Goal: Complete application form: Complete application form

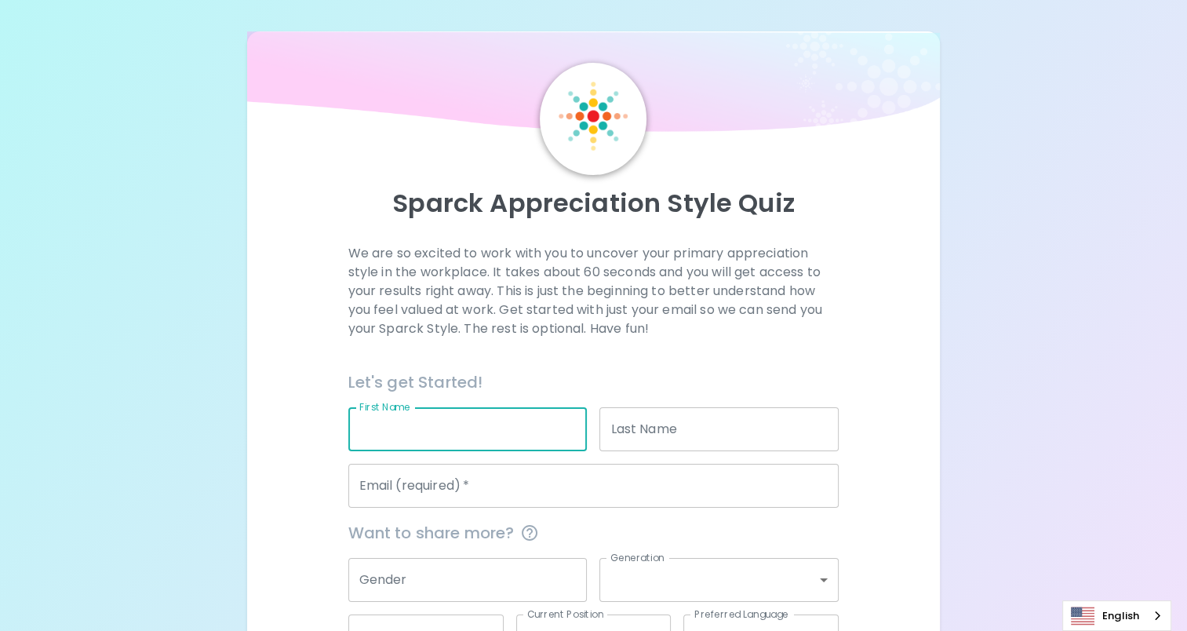
click at [462, 433] on input "First Name" at bounding box center [467, 429] width 239 height 44
type input "[PERSON_NAME]"
type input "Burns"
type input "[EMAIL_ADDRESS][DOMAIN_NAME]"
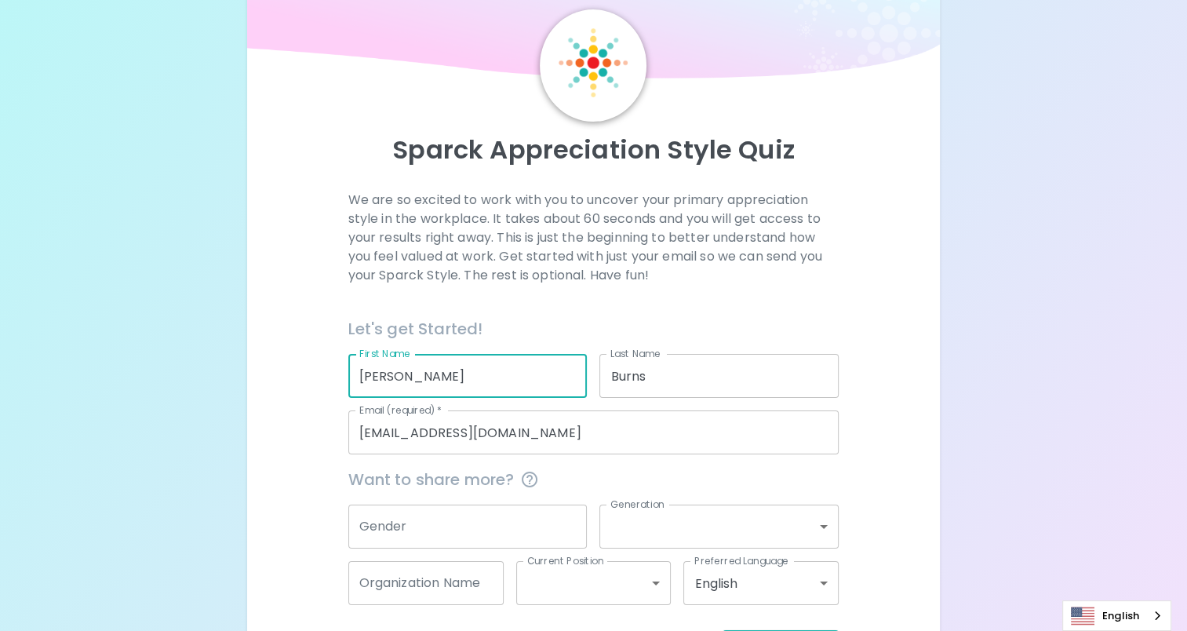
scroll to position [116, 0]
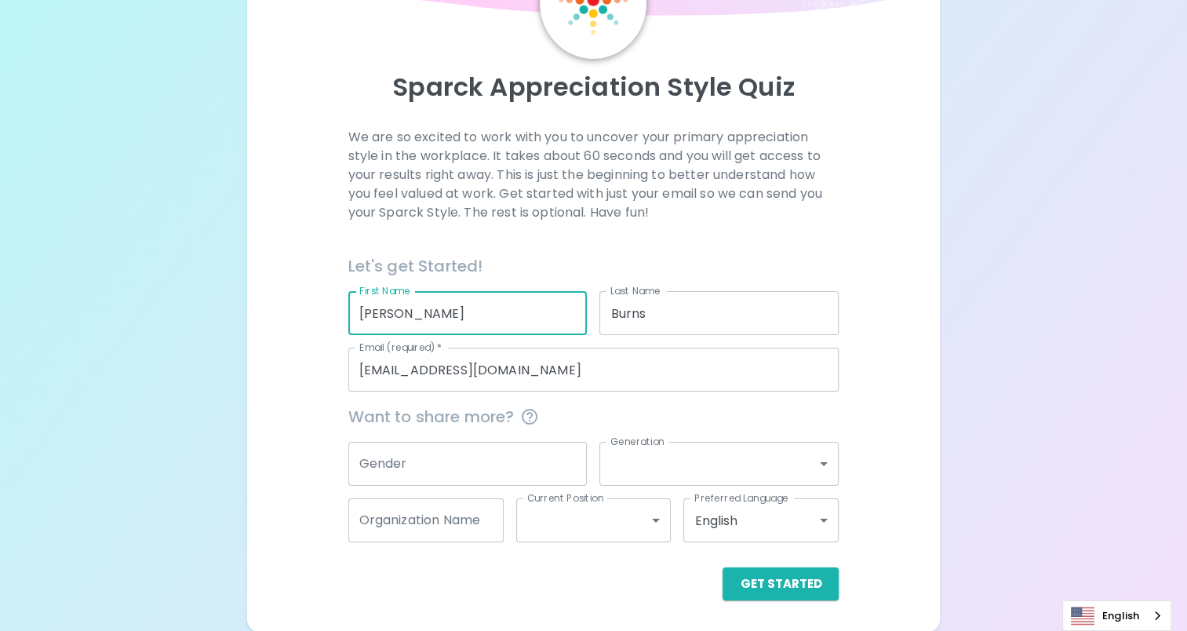
click at [450, 494] on div "Organization Name Organization Name" at bounding box center [420, 514] width 168 height 56
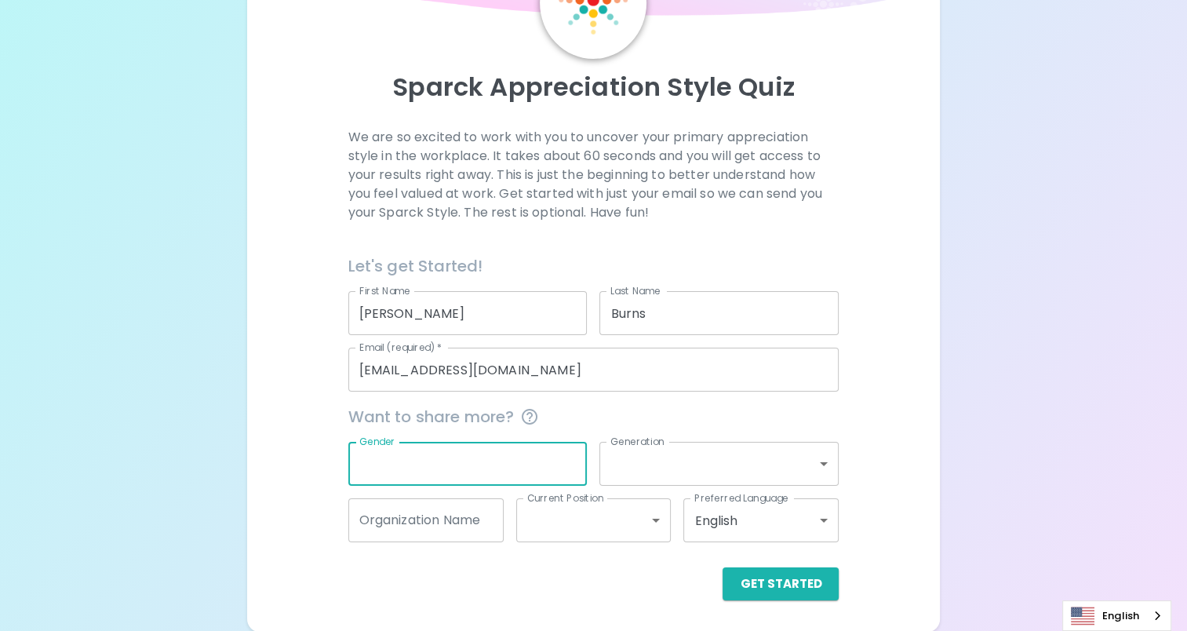
click at [449, 463] on input "Gender" at bounding box center [467, 464] width 239 height 44
type input "[DEMOGRAPHIC_DATA]"
click at [660, 463] on body "Sparck Appreciation Style Quiz We are so excited to work with you to uncover yo…" at bounding box center [599, 258] width 1199 height 748
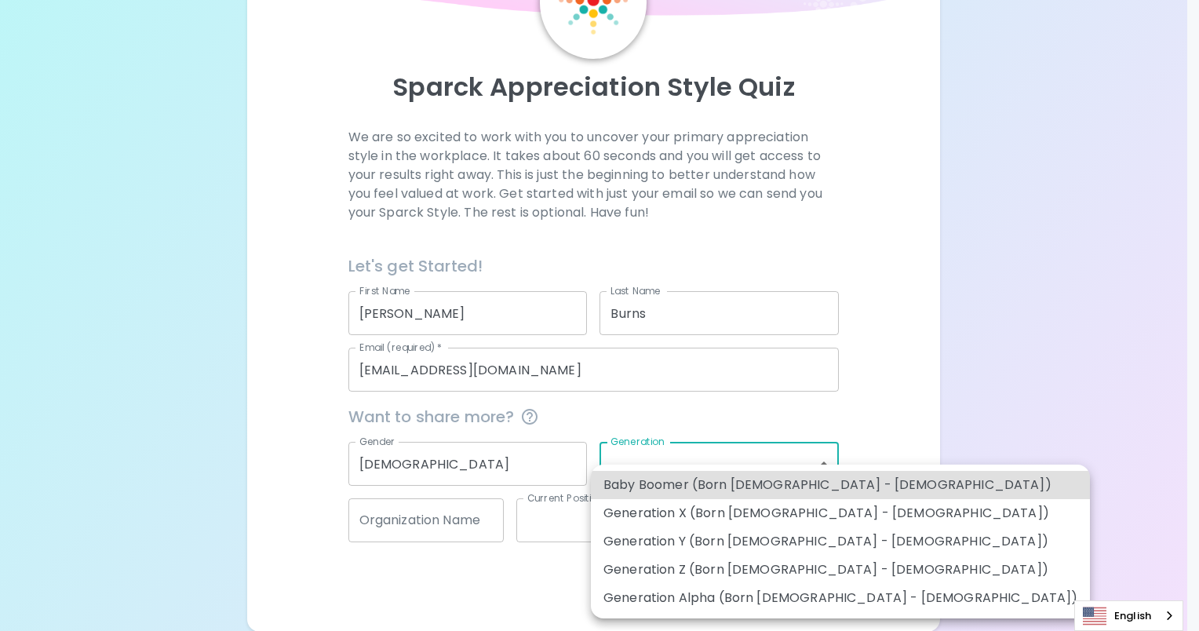
click at [656, 577] on li "Generation Z (Born [DEMOGRAPHIC_DATA] - [DEMOGRAPHIC_DATA])" at bounding box center [840, 569] width 499 height 28
type input "generation_z"
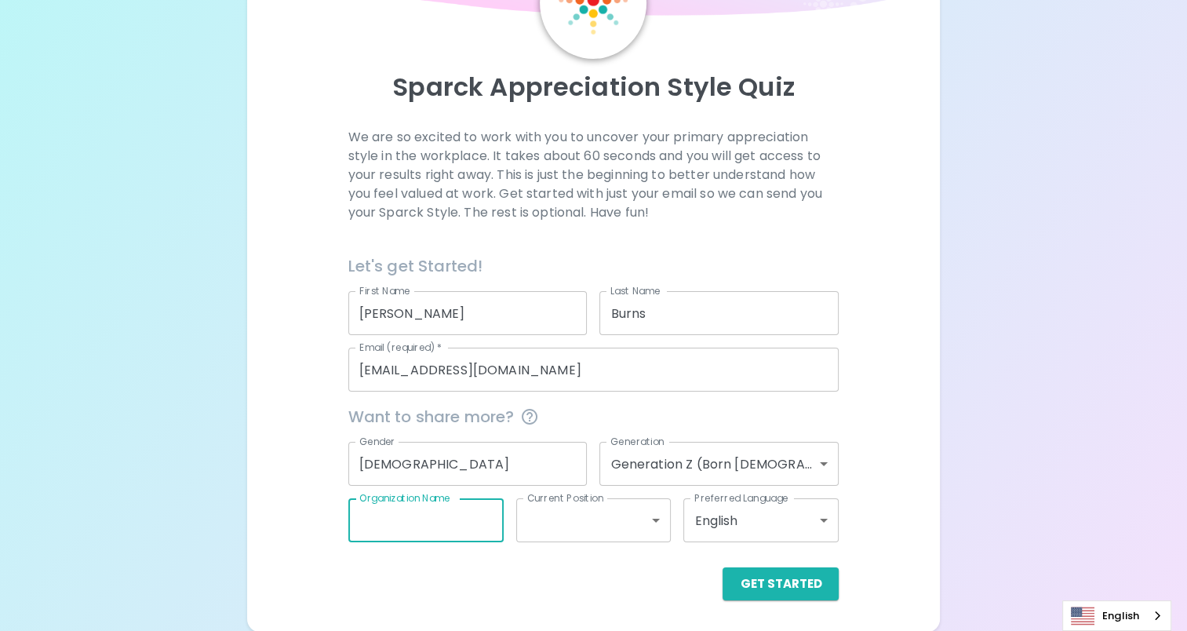
click at [416, 522] on input "Organization Name" at bounding box center [425, 520] width 155 height 44
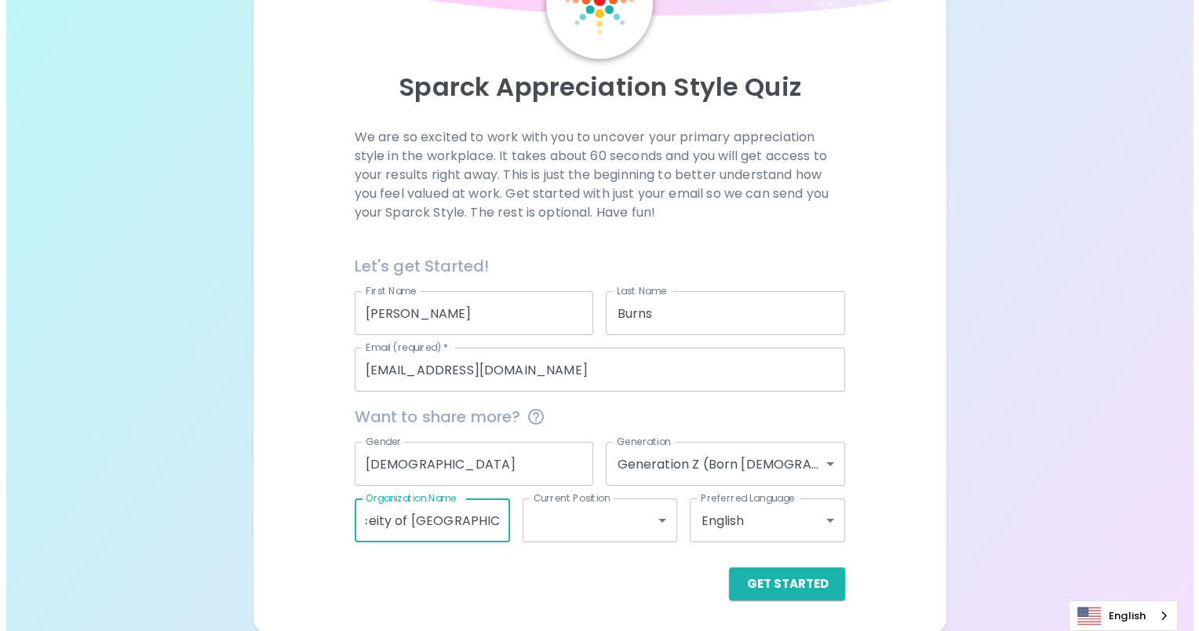
scroll to position [0, 93]
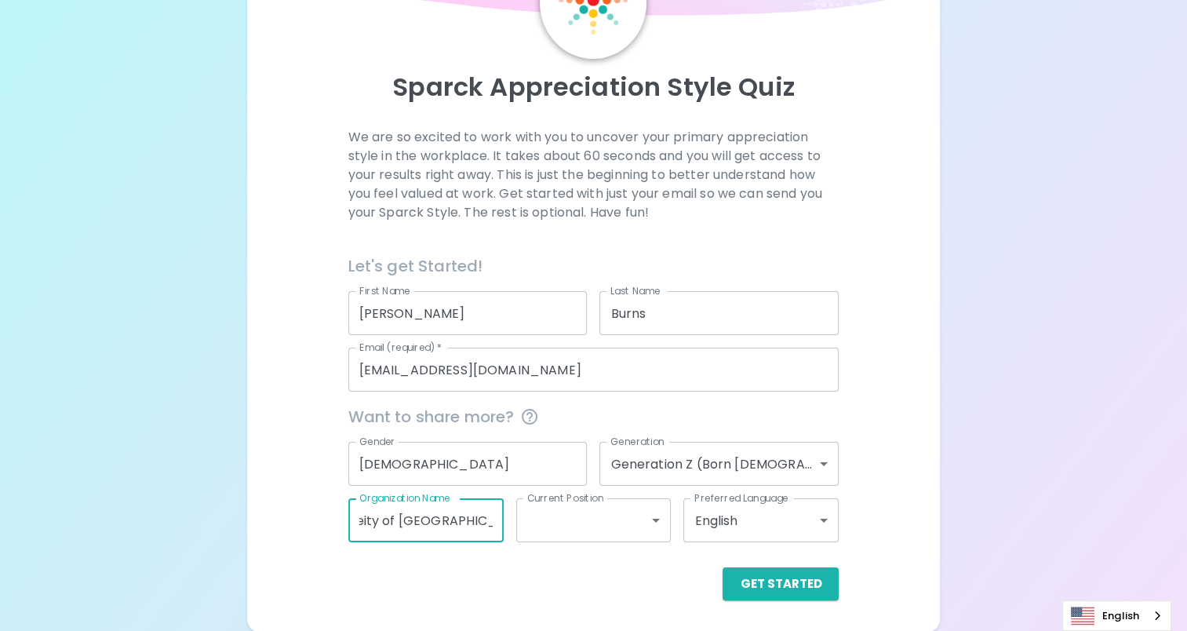
click at [371, 524] on input "Alzheimer Soceity of [GEOGRAPHIC_DATA]" at bounding box center [425, 520] width 155 height 44
type input "Alzheimer Society of [GEOGRAPHIC_DATA]"
click at [574, 522] on body "Sparck Appreciation Style Quiz We are so excited to work with you to uncover yo…" at bounding box center [599, 258] width 1199 height 748
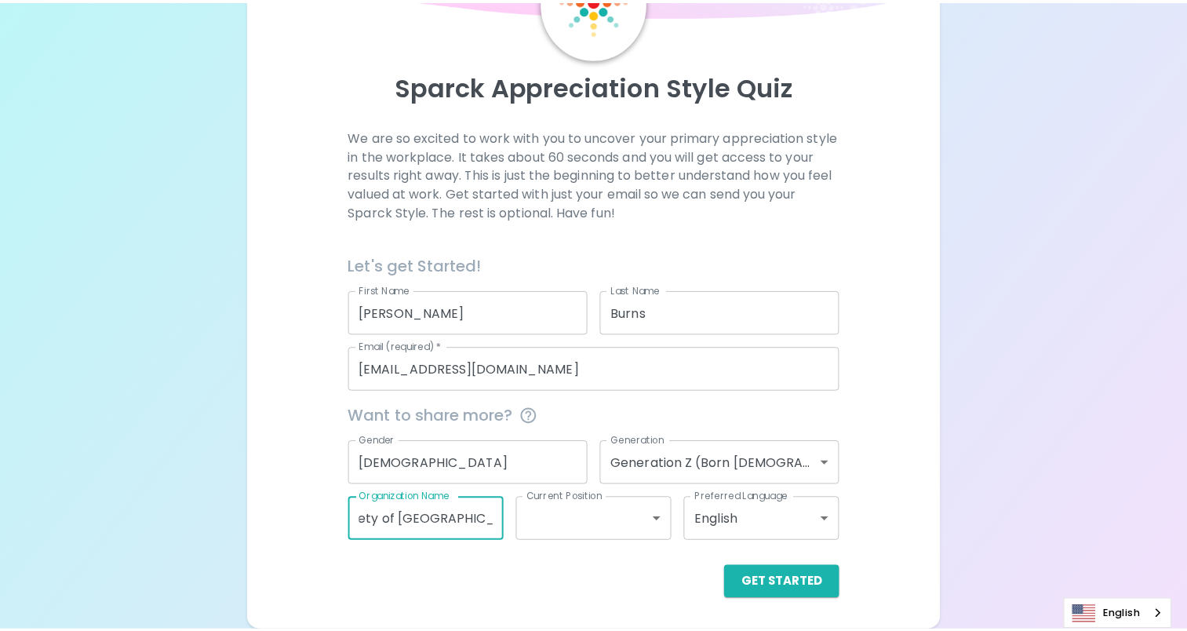
scroll to position [0, 0]
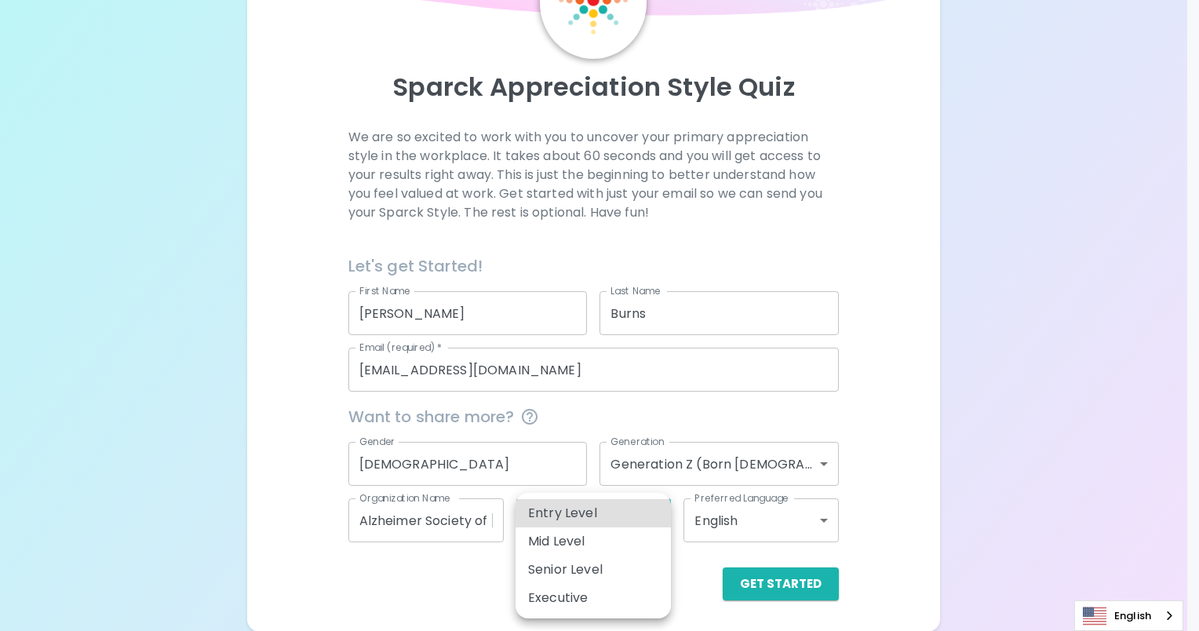
click at [562, 511] on li "Entry Level" at bounding box center [592, 513] width 155 height 28
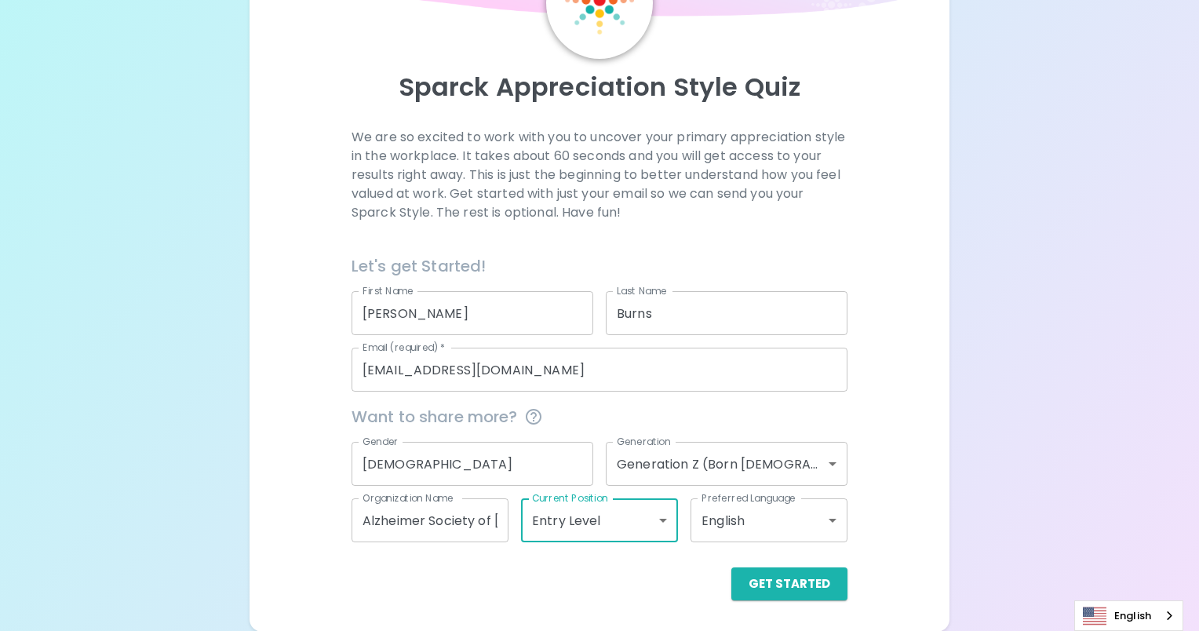
click at [725, 518] on body "Sparck Appreciation Style Quiz We are so excited to work with you to uncover yo…" at bounding box center [599, 258] width 1199 height 748
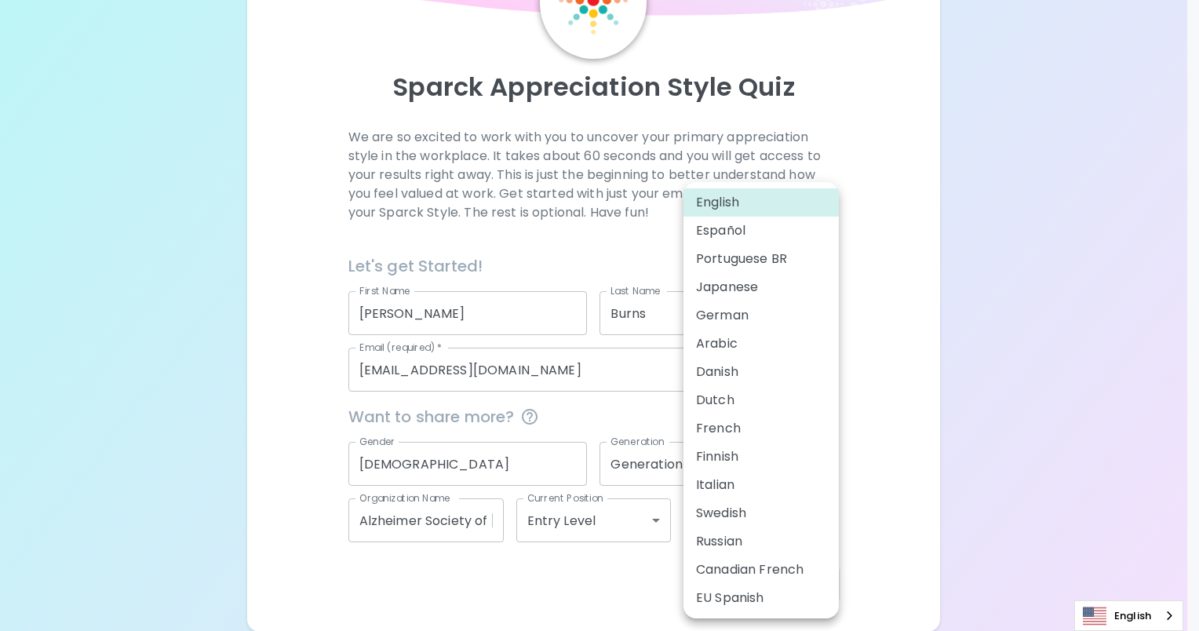
click at [677, 571] on div at bounding box center [599, 315] width 1199 height 631
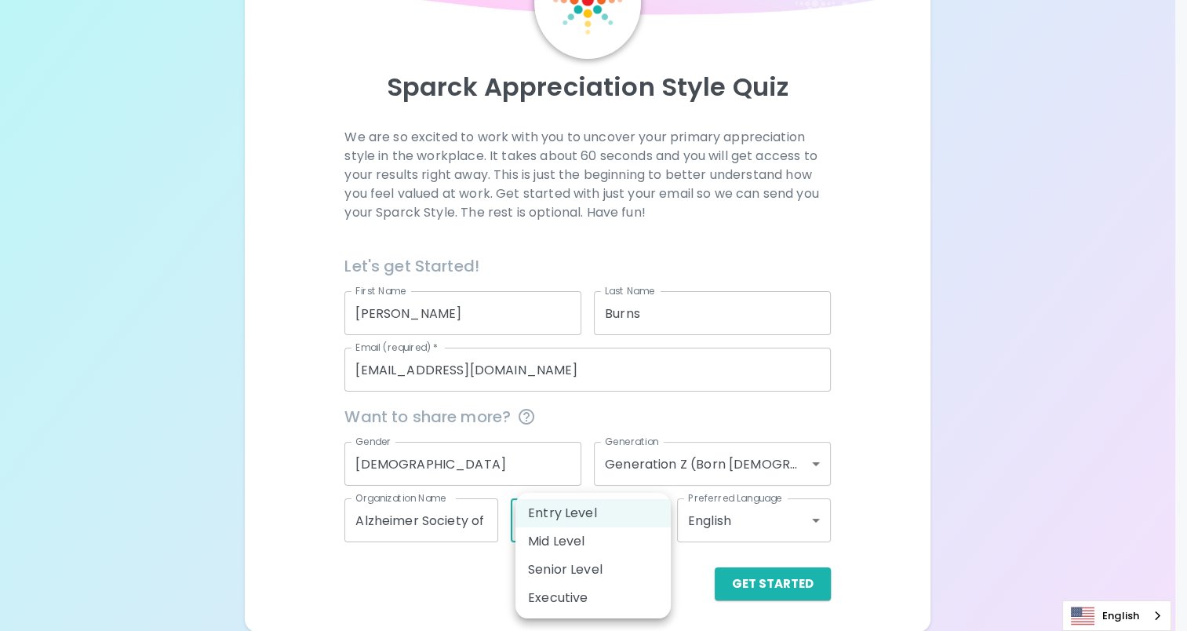
click at [597, 518] on body "Sparck Appreciation Style Quiz We are so excited to work with you to uncover yo…" at bounding box center [593, 258] width 1187 height 748
click at [596, 549] on li "Mid Level" at bounding box center [592, 541] width 155 height 28
type input "mid_level"
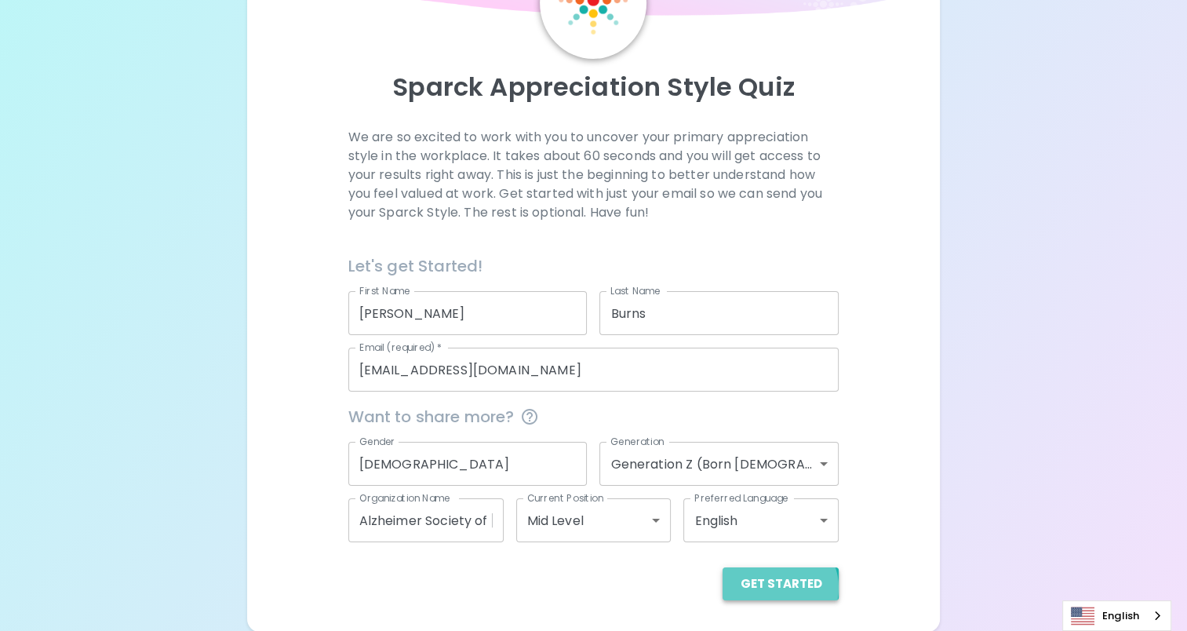
click at [782, 587] on button "Get Started" at bounding box center [780, 583] width 116 height 33
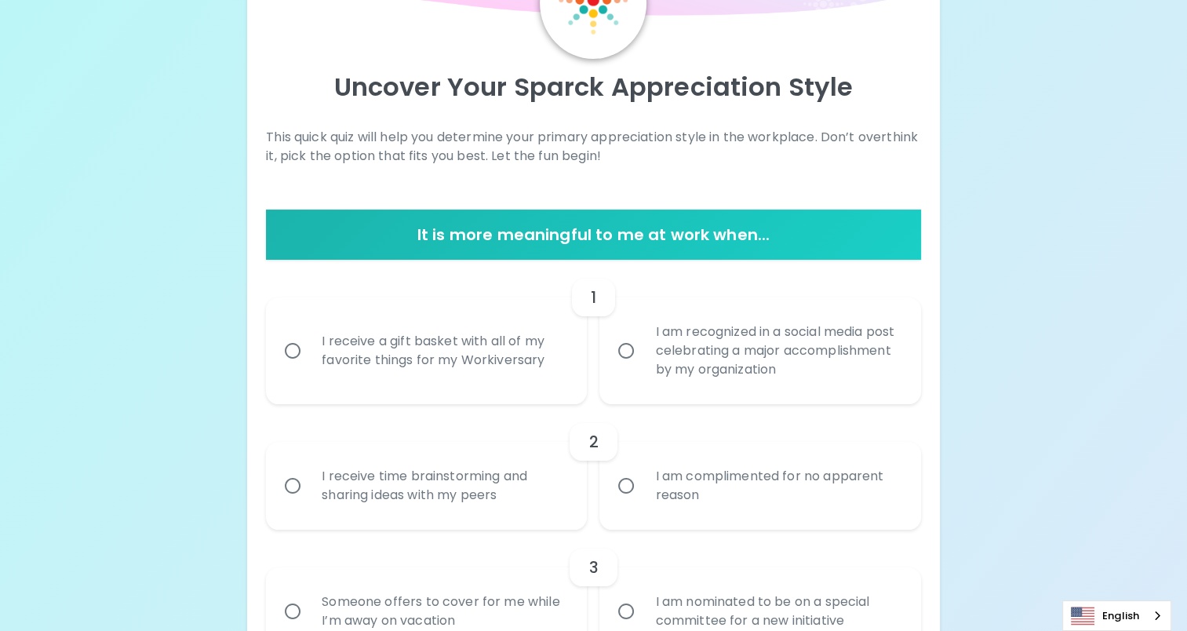
scroll to position [195, 0]
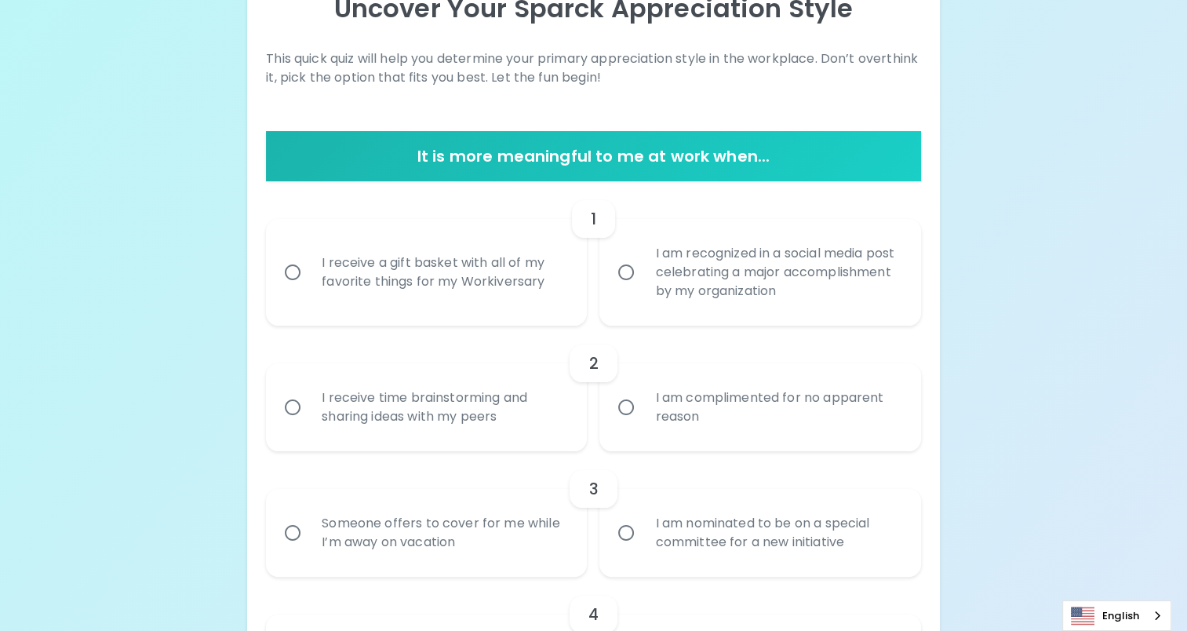
click at [321, 289] on div "I receive a gift basket with all of my favorite things for my Workiversary" at bounding box center [443, 272] width 269 height 75
click at [309, 289] on input "I receive a gift basket with all of my favorite things for my Workiversary" at bounding box center [292, 272] width 33 height 33
radio input "true"
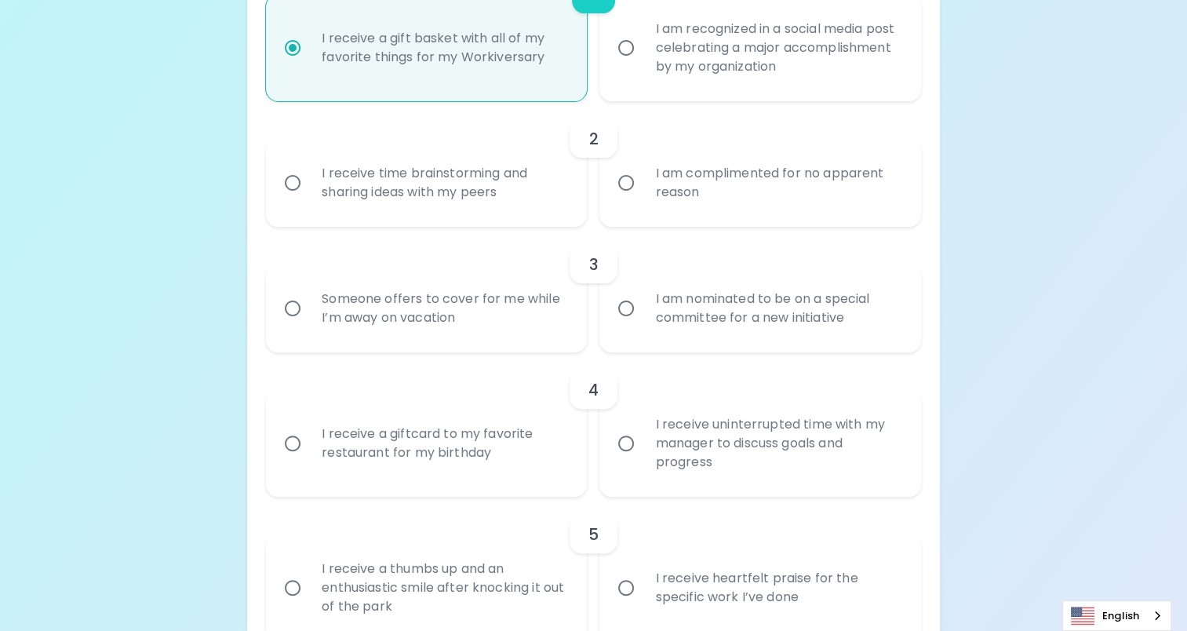
scroll to position [477, 0]
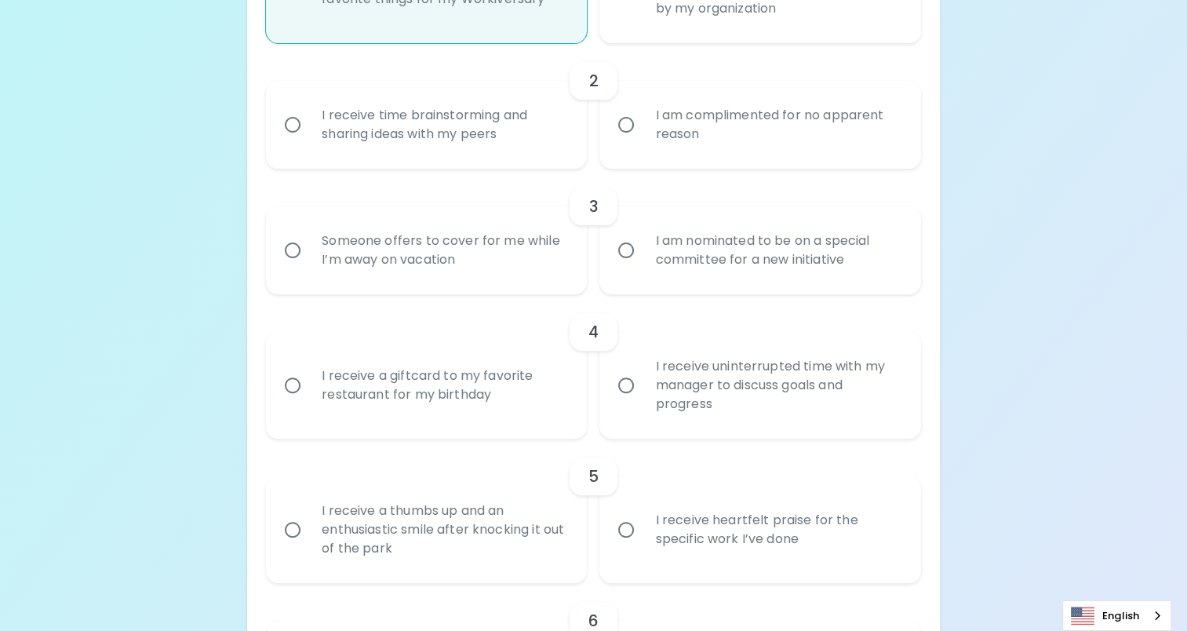
click at [719, 521] on div "I receive heartfelt praise for the specific work I’ve done" at bounding box center [776, 529] width 269 height 75
click at [642, 521] on input "I receive heartfelt praise for the specific work I’ve done" at bounding box center [626, 529] width 33 height 33
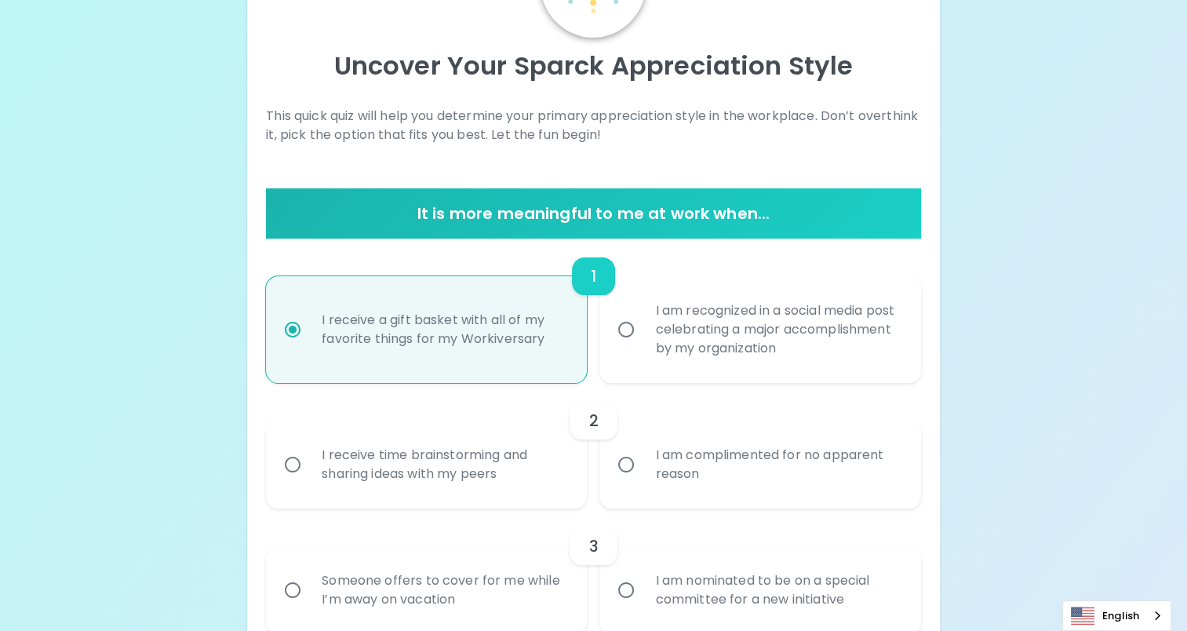
scroll to position [53, 0]
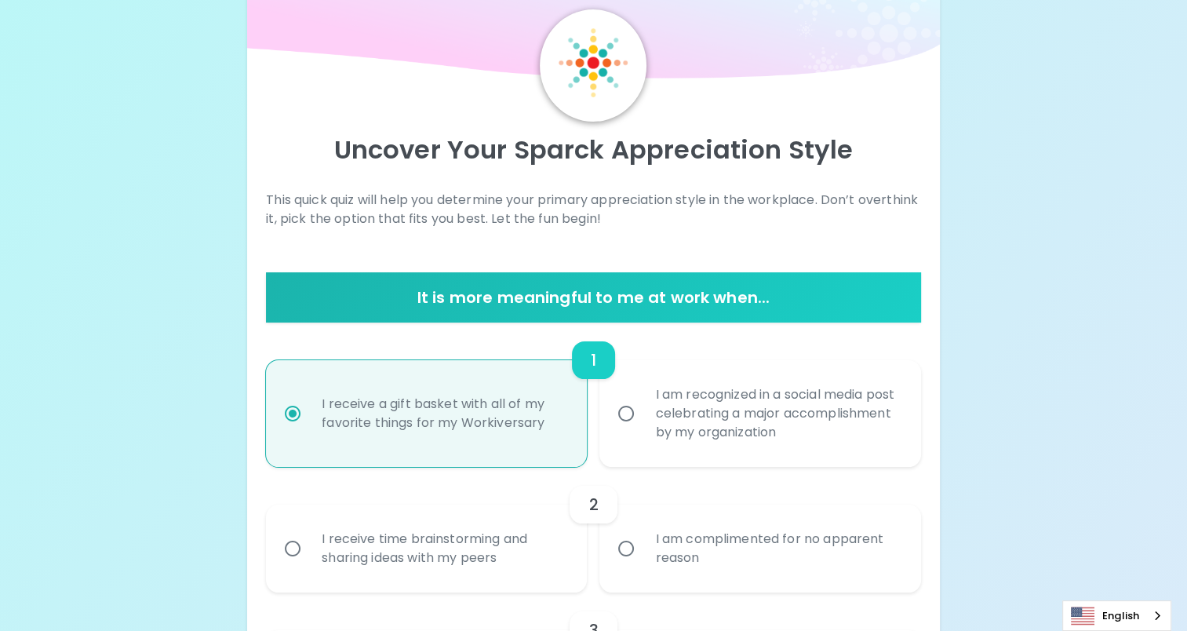
radio input "true"
click at [678, 420] on div "I am recognized in a social media post celebrating a major accomplishment by my…" at bounding box center [776, 413] width 269 height 94
click at [642, 420] on input "I am recognized in a social media post celebrating a major accomplishment by my…" at bounding box center [626, 413] width 33 height 33
radio input "false"
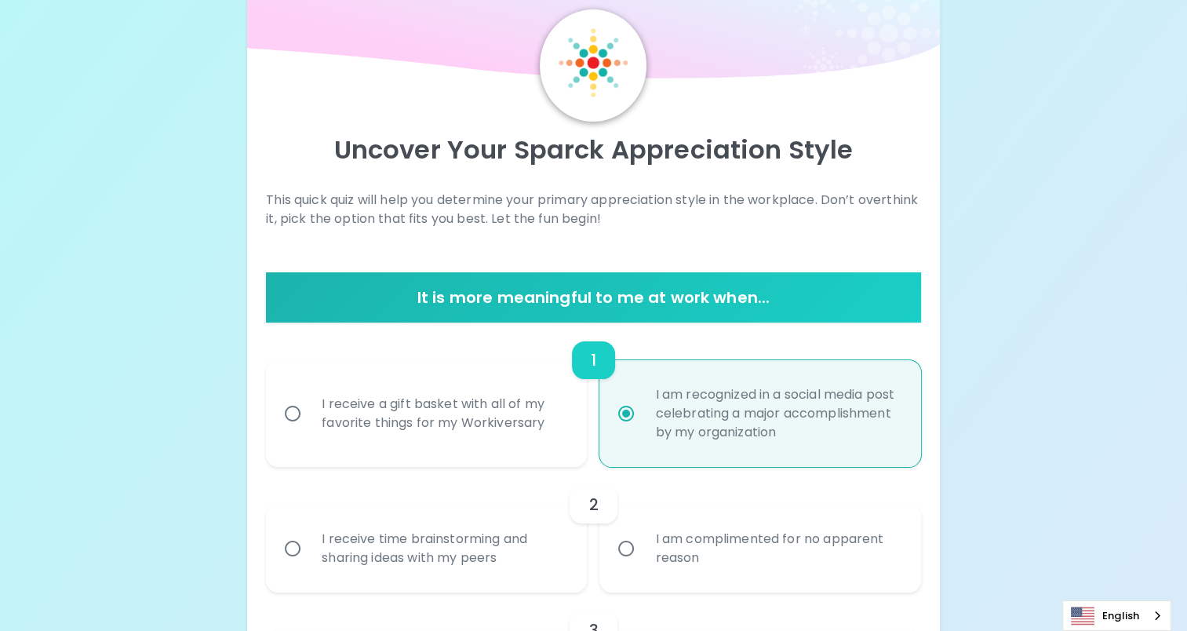
radio input "true"
click at [509, 533] on div "I receive time brainstorming and sharing ideas with my peers" at bounding box center [443, 548] width 269 height 75
click at [309, 533] on input "I receive time brainstorming and sharing ideas with my peers" at bounding box center [292, 548] width 33 height 33
radio input "false"
radio input "true"
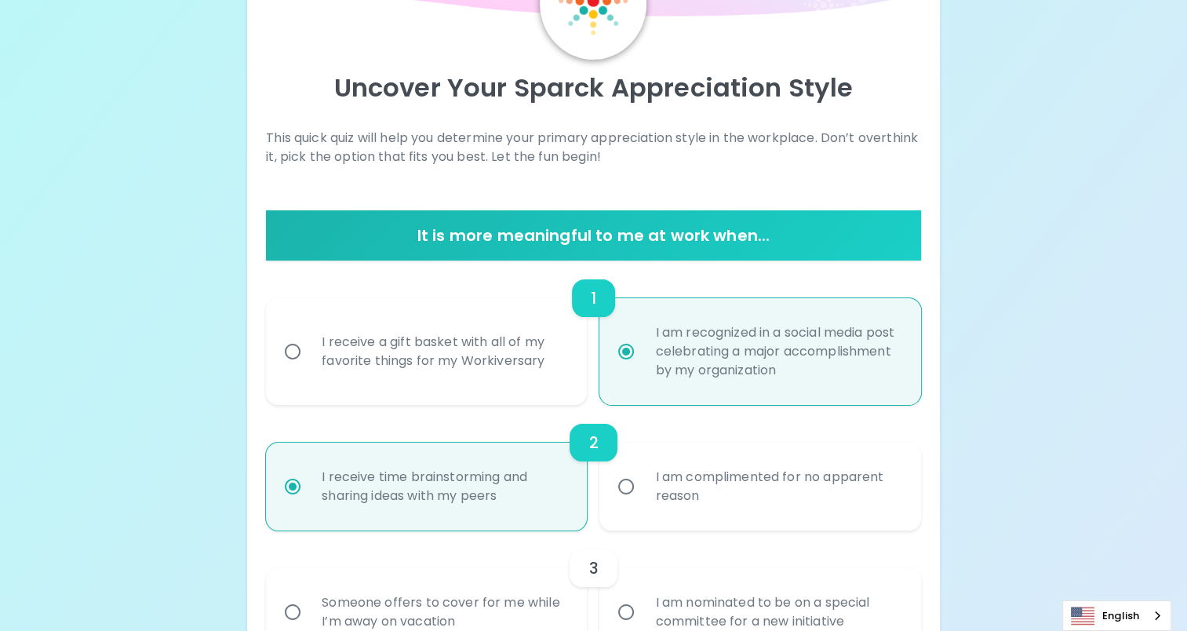
scroll to position [179, 0]
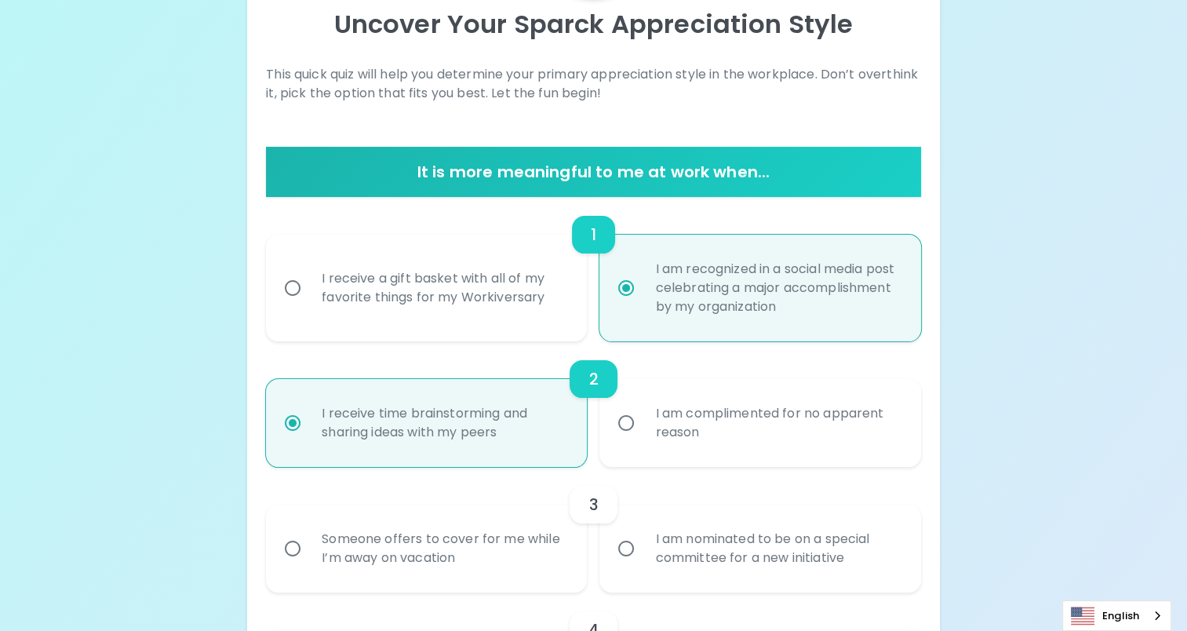
radio input "true"
click at [464, 373] on div "2" at bounding box center [593, 379] width 655 height 38
click at [376, 286] on div "I receive a gift basket with all of my favorite things for my Workiversary" at bounding box center [443, 287] width 269 height 75
click at [309, 286] on input "I receive a gift basket with all of my favorite things for my Workiversary" at bounding box center [292, 287] width 33 height 33
radio input "false"
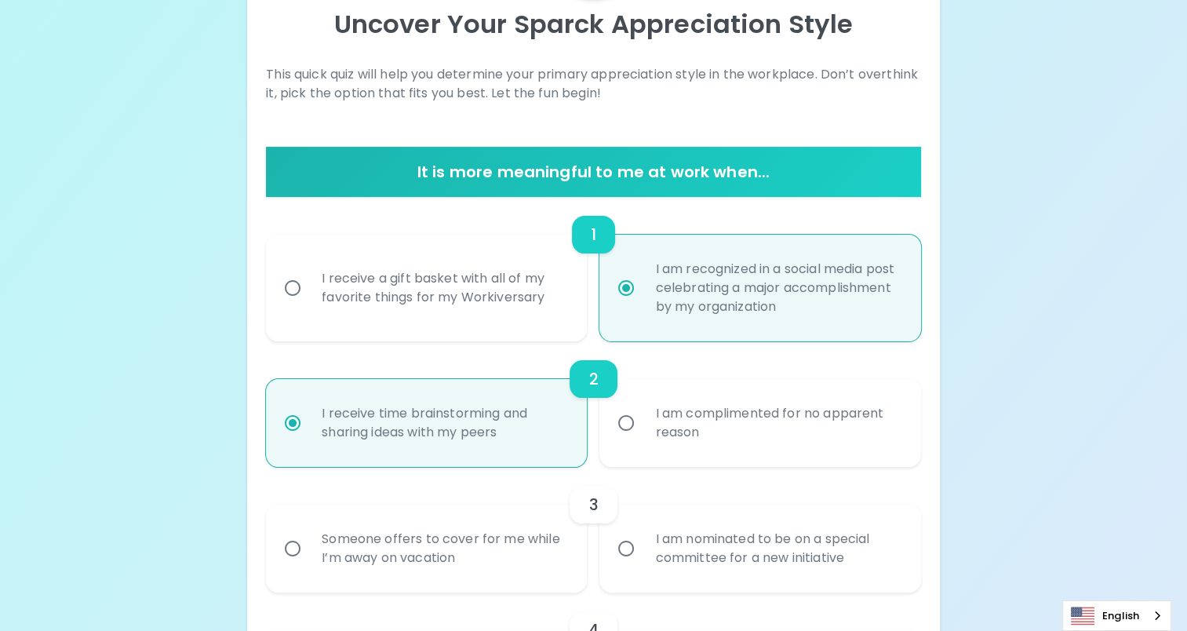
radio input "false"
radio input "true"
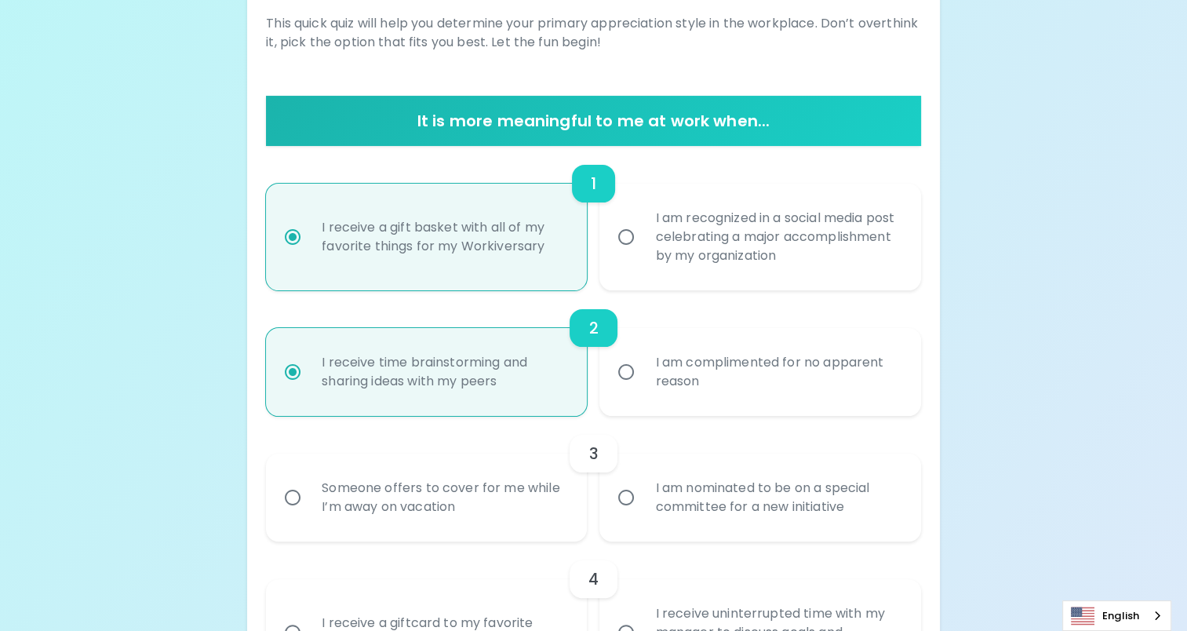
scroll to position [257, 0]
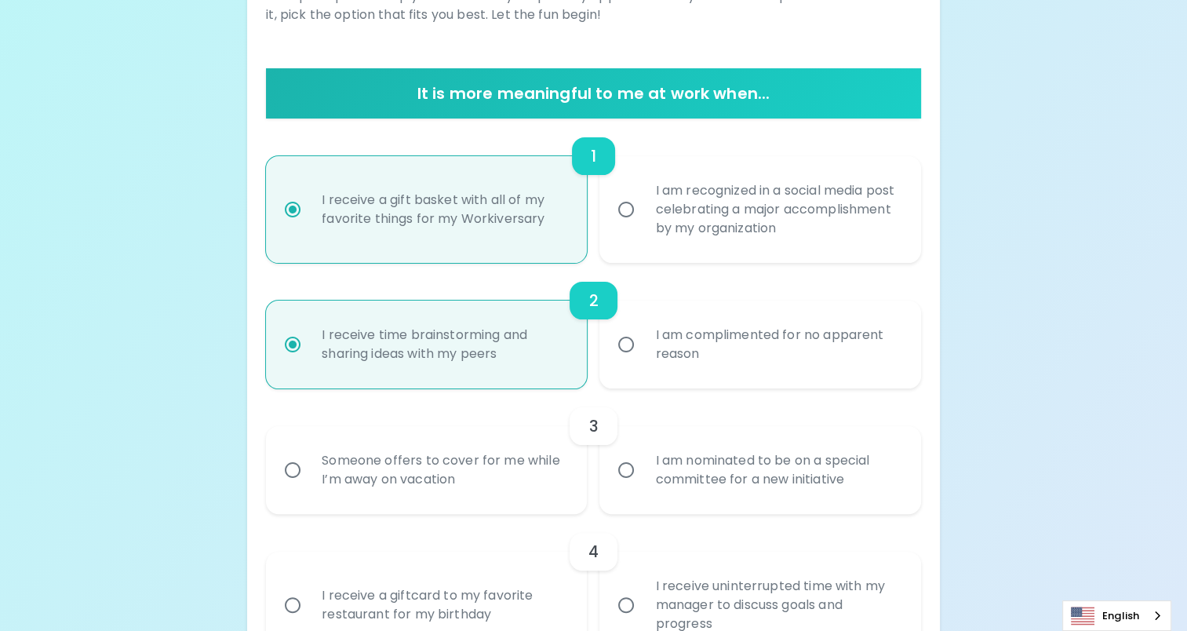
radio input "true"
click at [446, 468] on div "Someone offers to cover for me while I’m away on vacation" at bounding box center [443, 469] width 269 height 75
click at [309, 468] on input "Someone offers to cover for me while I’m away on vacation" at bounding box center [292, 469] width 33 height 33
radio input "false"
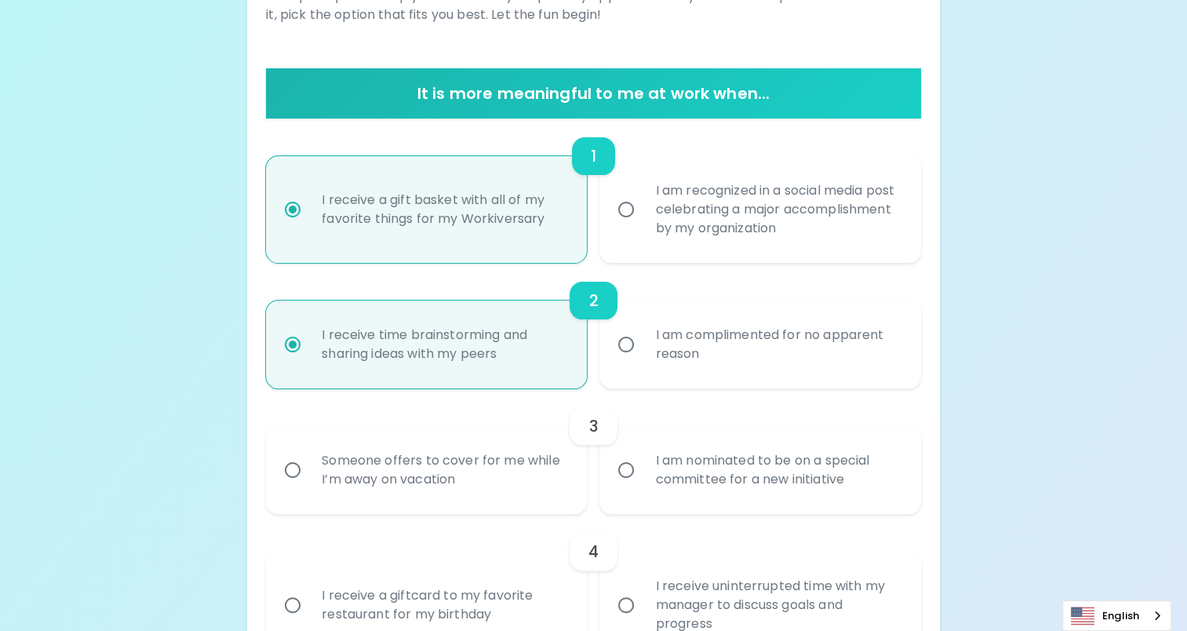
radio input "true"
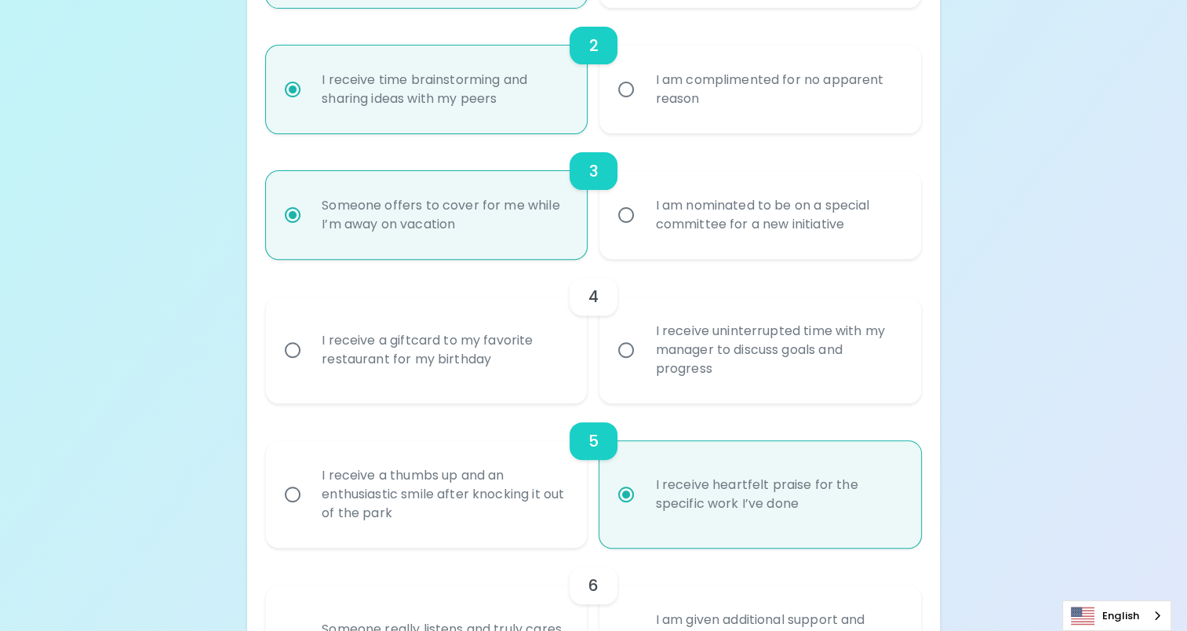
scroll to position [540, 0]
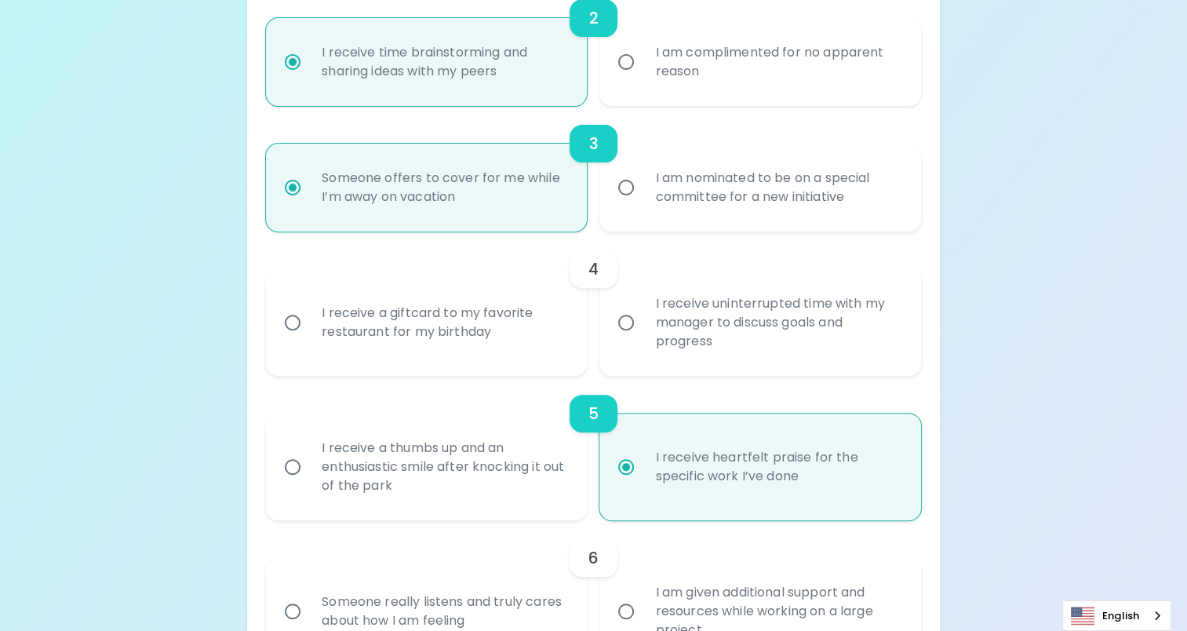
radio input "true"
click at [392, 326] on div "I receive a giftcard to my favorite restaurant for my birthday" at bounding box center [443, 322] width 269 height 75
click at [309, 326] on input "I receive a giftcard to my favorite restaurant for my birthday" at bounding box center [292, 322] width 33 height 33
radio input "false"
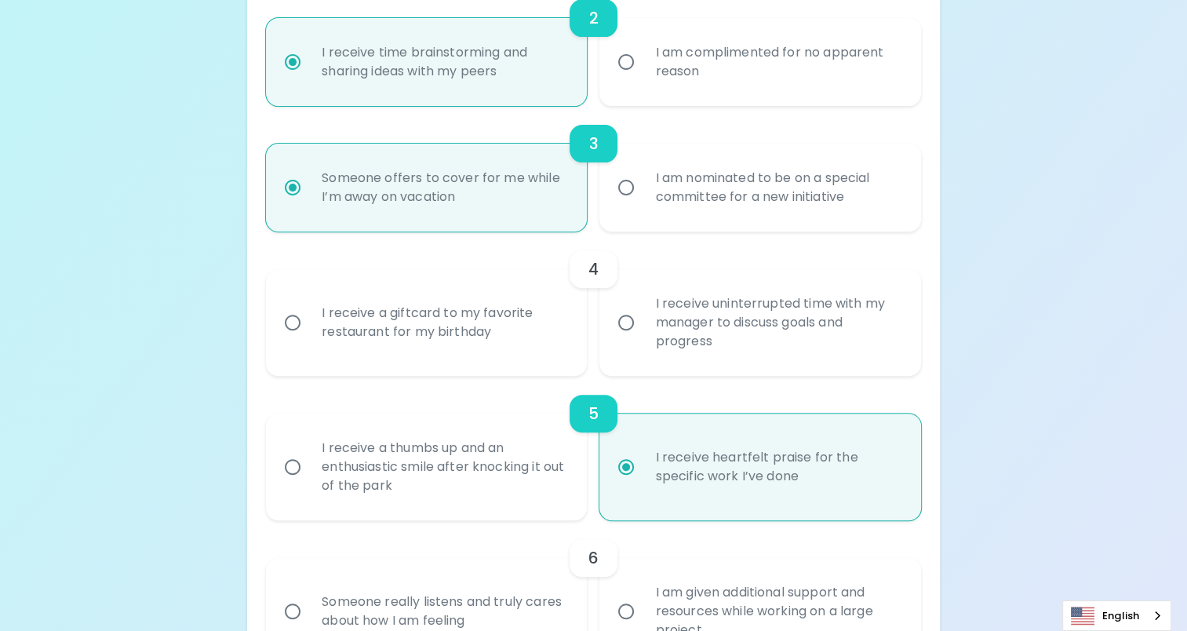
radio input "false"
radio input "true"
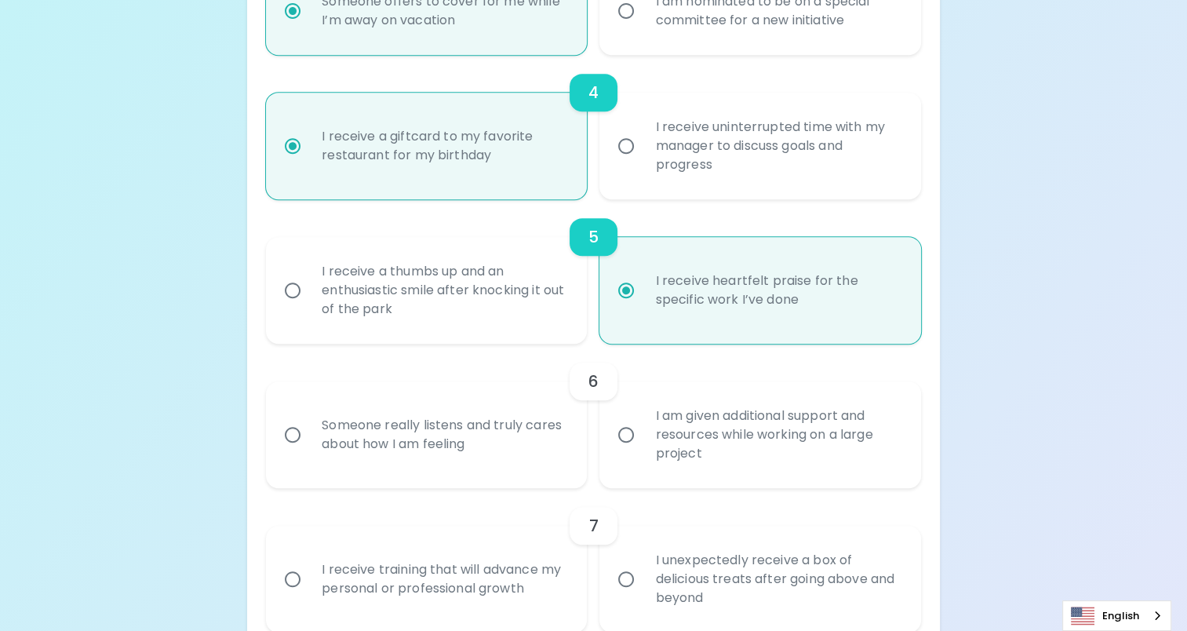
scroll to position [744, 0]
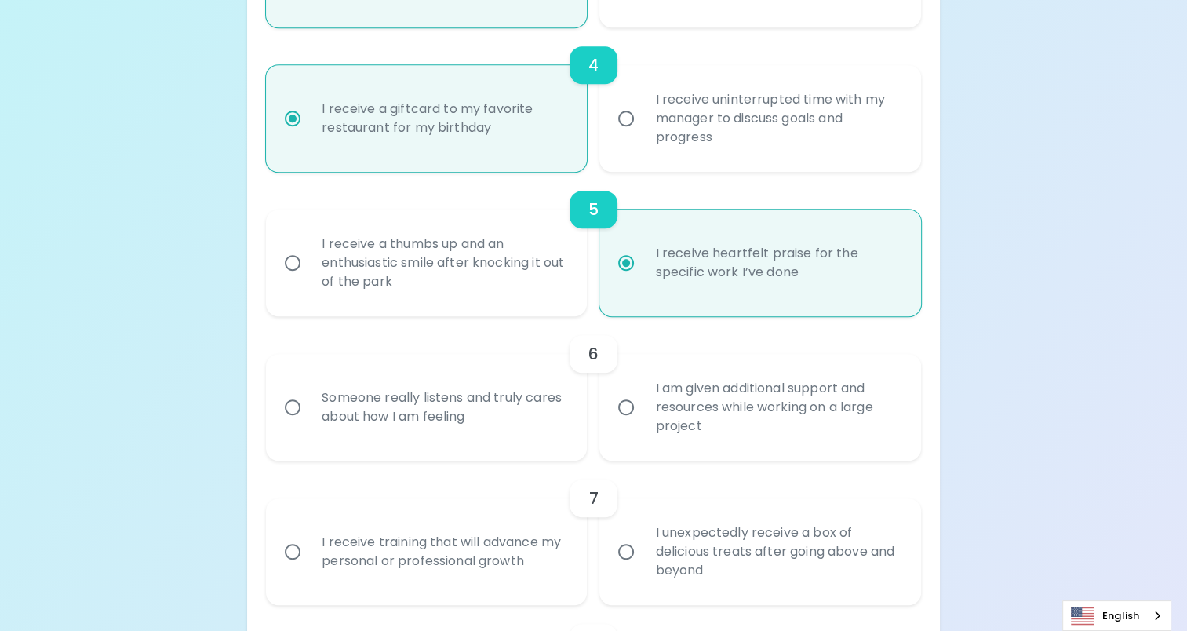
radio input "true"
click at [456, 416] on div "Someone really listens and truly cares about how I am feeling" at bounding box center [443, 406] width 269 height 75
drag, startPoint x: 456, startPoint y: 416, endPoint x: 418, endPoint y: 418, distance: 37.7
click at [418, 418] on div "Someone really listens and truly cares about how I am feeling" at bounding box center [443, 406] width 269 height 75
drag, startPoint x: 418, startPoint y: 418, endPoint x: 264, endPoint y: 426, distance: 154.7
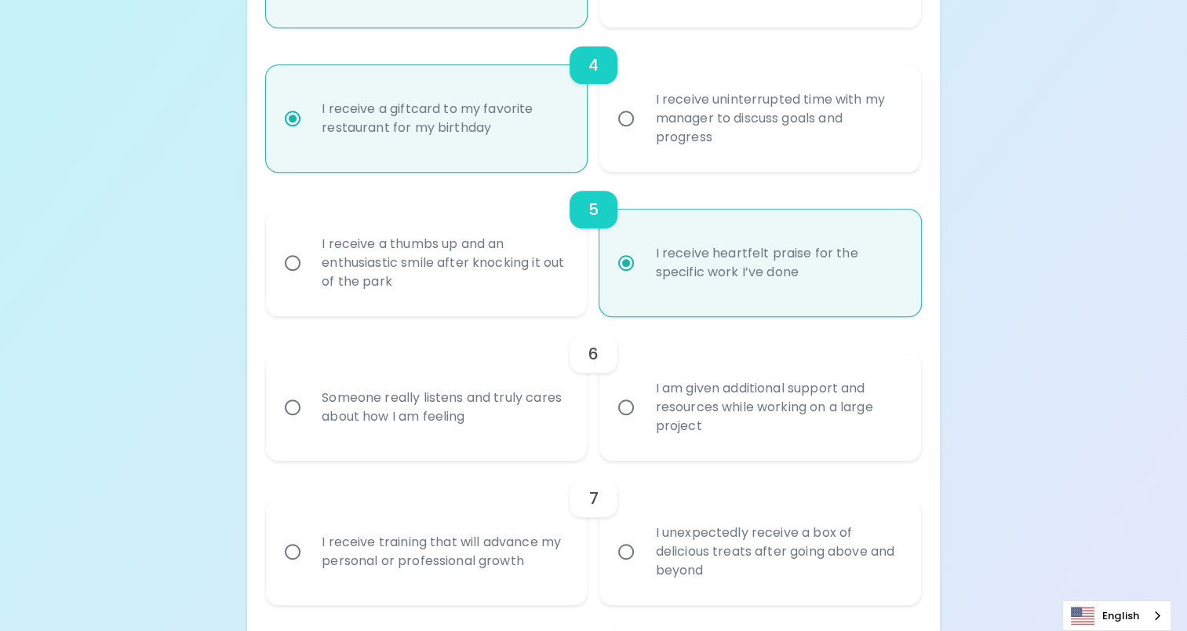
click at [260, 426] on div "Someone really listens and truly cares about how I am feeling" at bounding box center [419, 400] width 333 height 119
click at [302, 403] on input "Someone really listens and truly cares about how I am feeling" at bounding box center [292, 407] width 33 height 33
radio input "false"
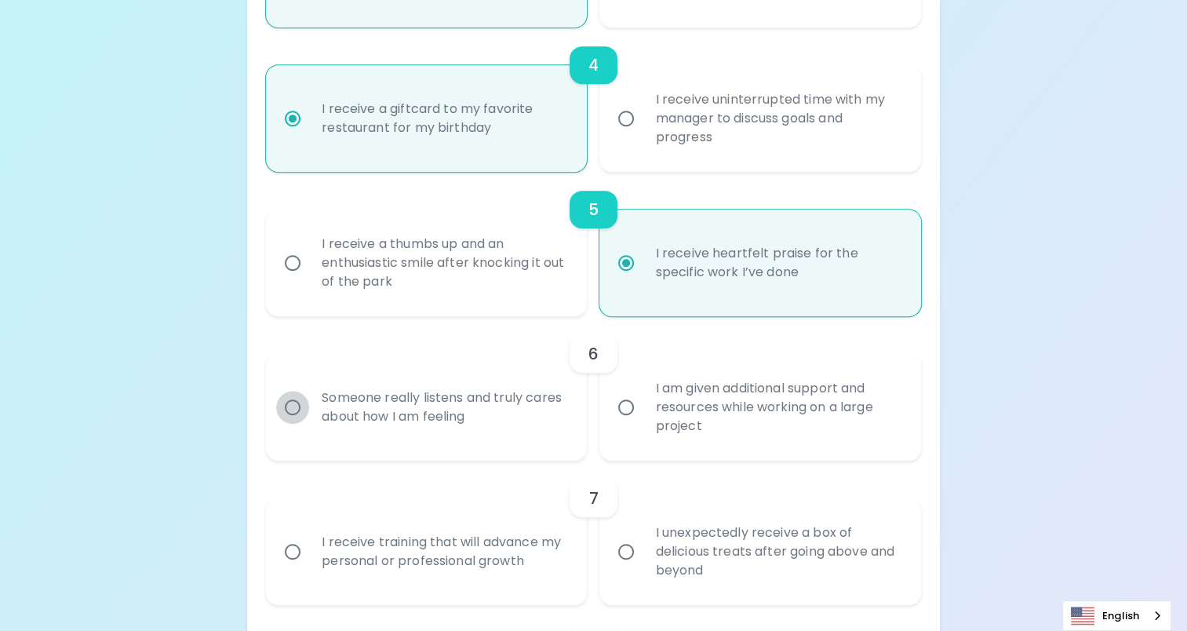
radio input "true"
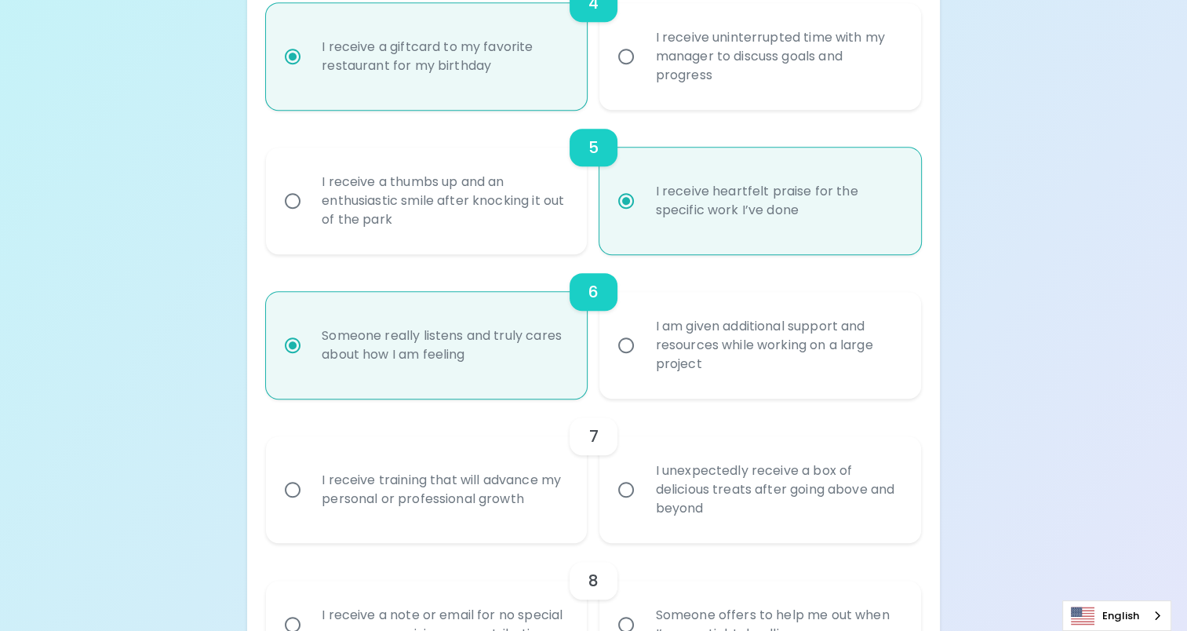
scroll to position [869, 0]
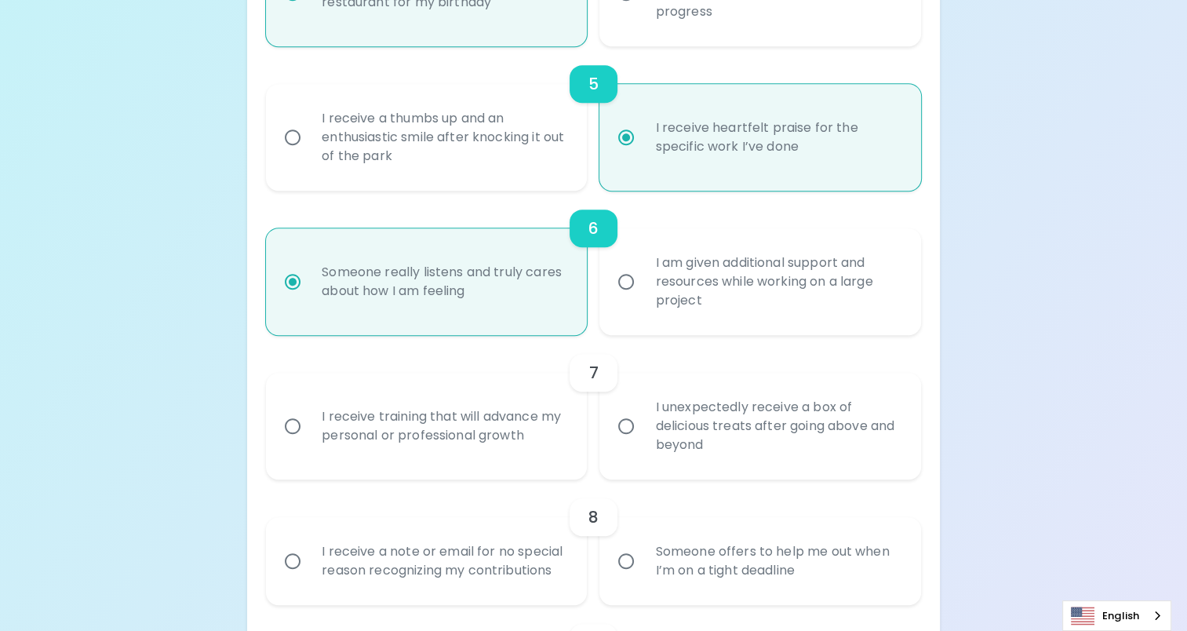
radio input "true"
click at [639, 419] on input "I unexpectedly receive a box of delicious treats after going above and beyond" at bounding box center [626, 425] width 33 height 33
radio input "false"
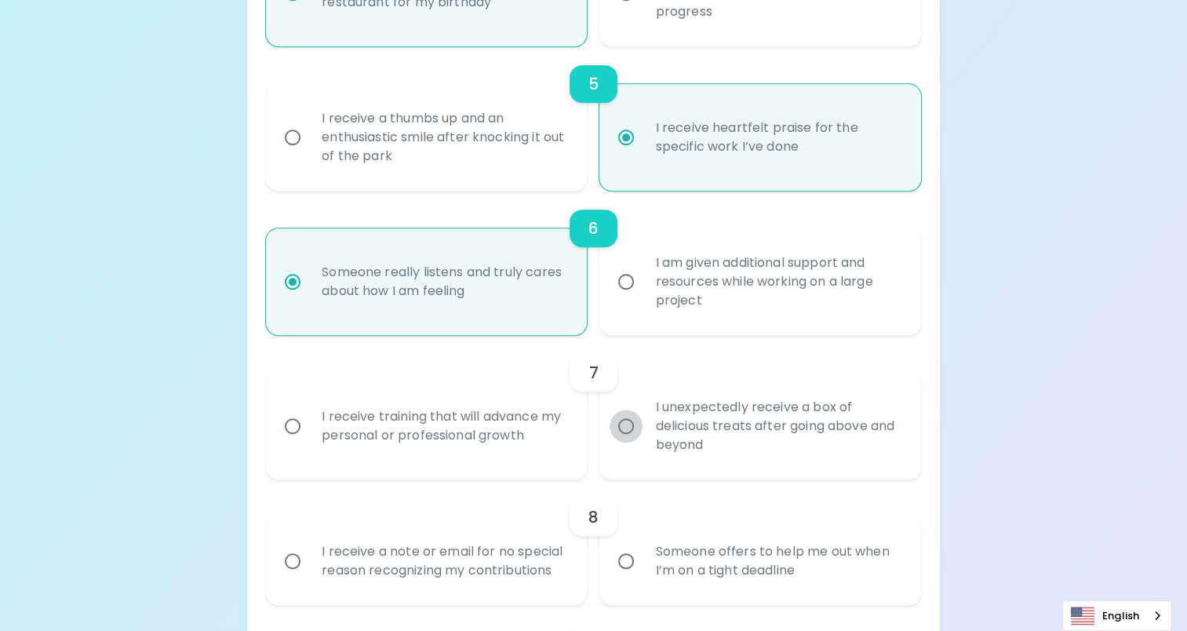
radio input "false"
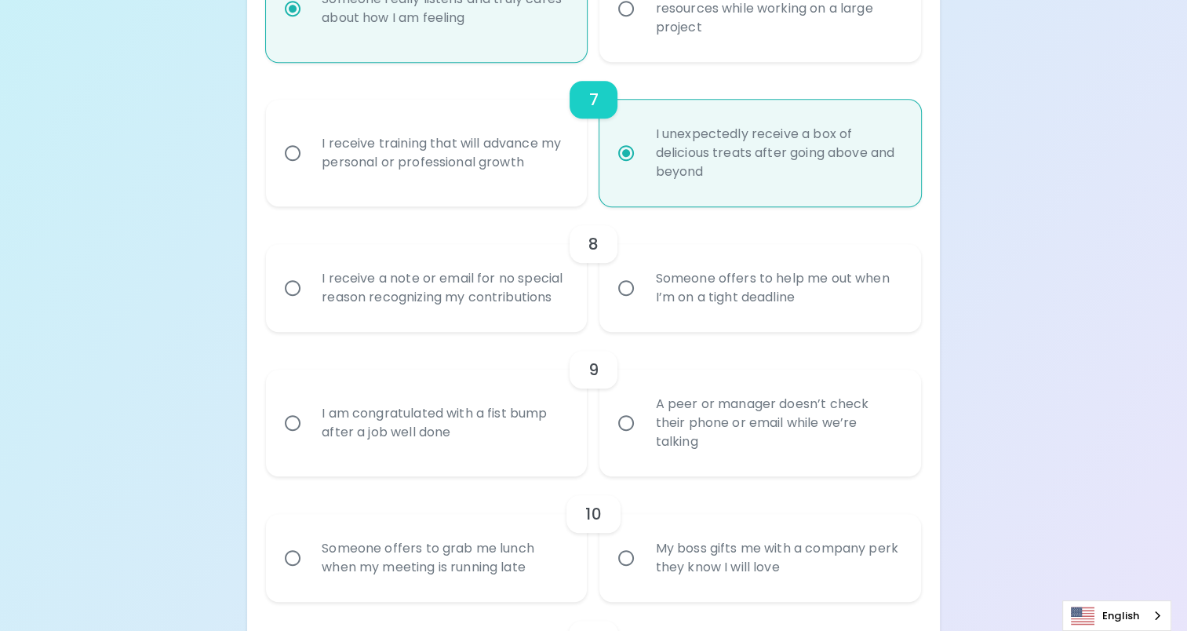
scroll to position [1152, 0]
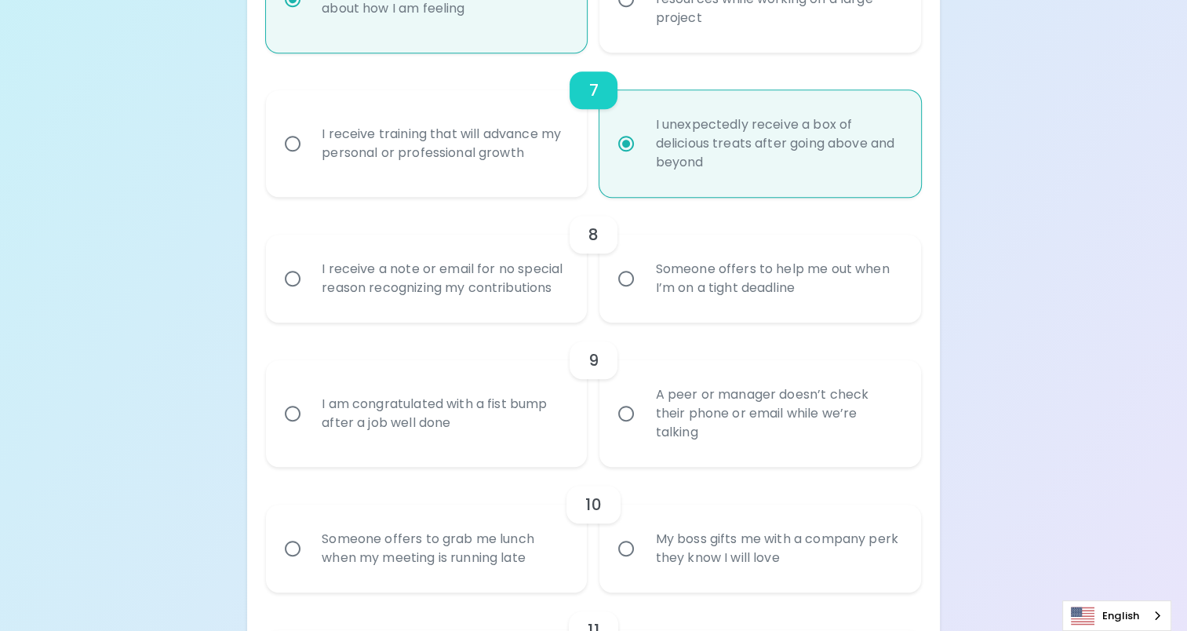
radio input "true"
click at [688, 289] on div "Someone offers to help me out when I’m on a tight deadline" at bounding box center [776, 278] width 269 height 75
click at [642, 289] on input "Someone offers to help me out when I’m on a tight deadline" at bounding box center [626, 278] width 33 height 33
radio input "false"
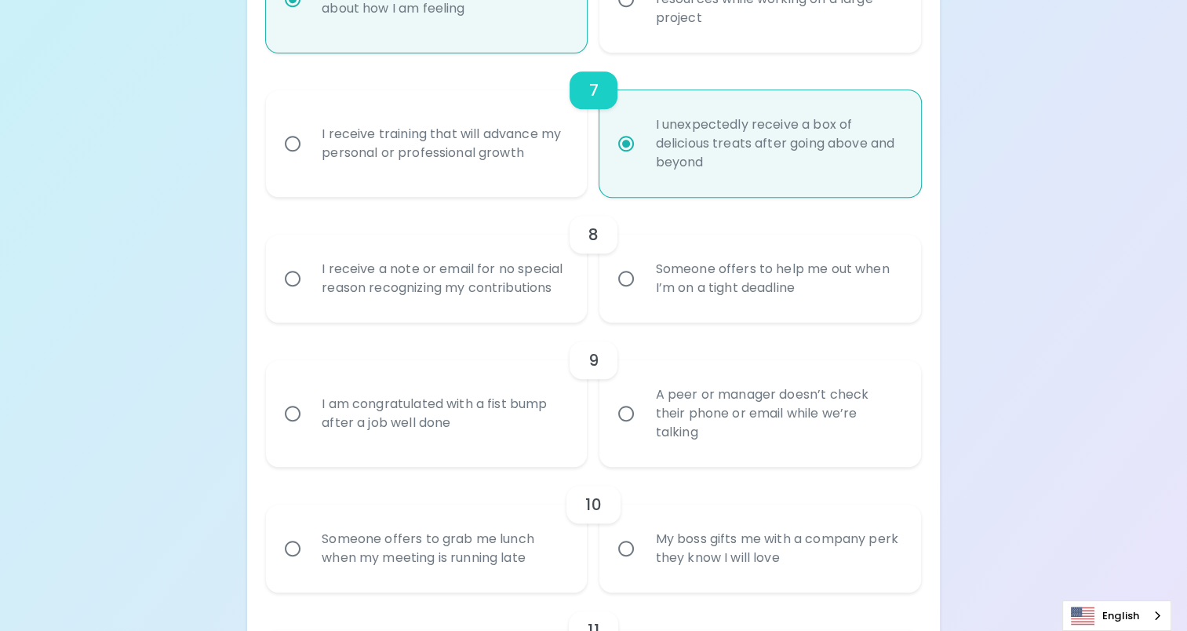
radio input "false"
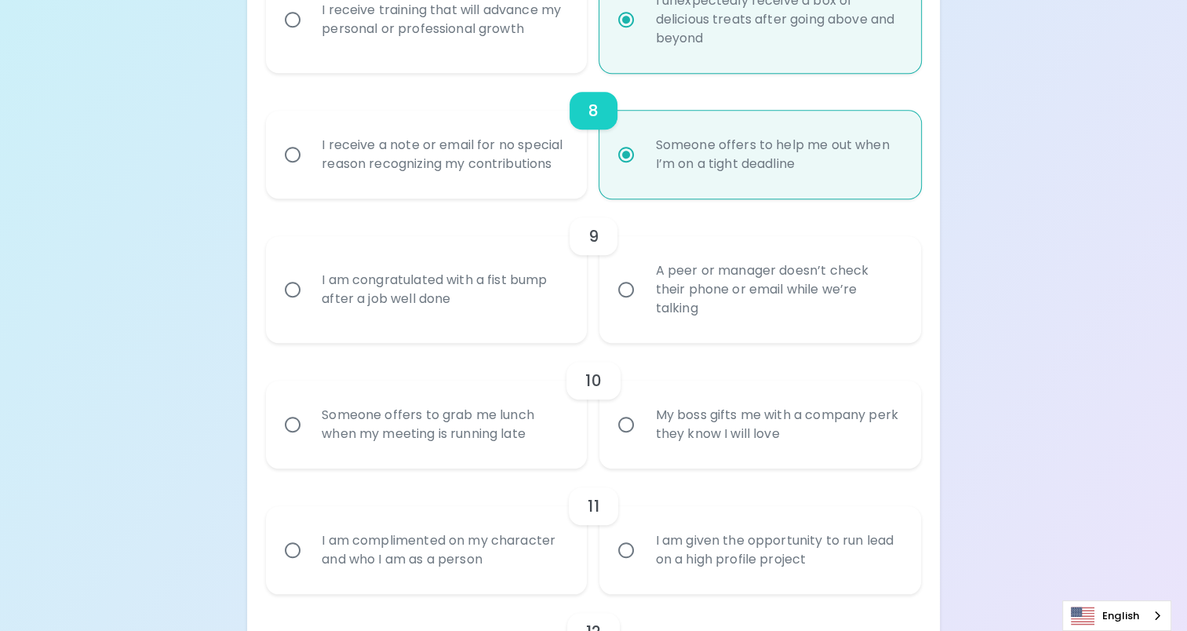
scroll to position [1277, 0]
radio input "true"
click at [712, 315] on div "A peer or manager doesn’t check their phone or email while we’re talking" at bounding box center [776, 288] width 269 height 94
click at [642, 304] on input "A peer or manager doesn’t check their phone or email while we’re talking" at bounding box center [626, 287] width 33 height 33
radio input "false"
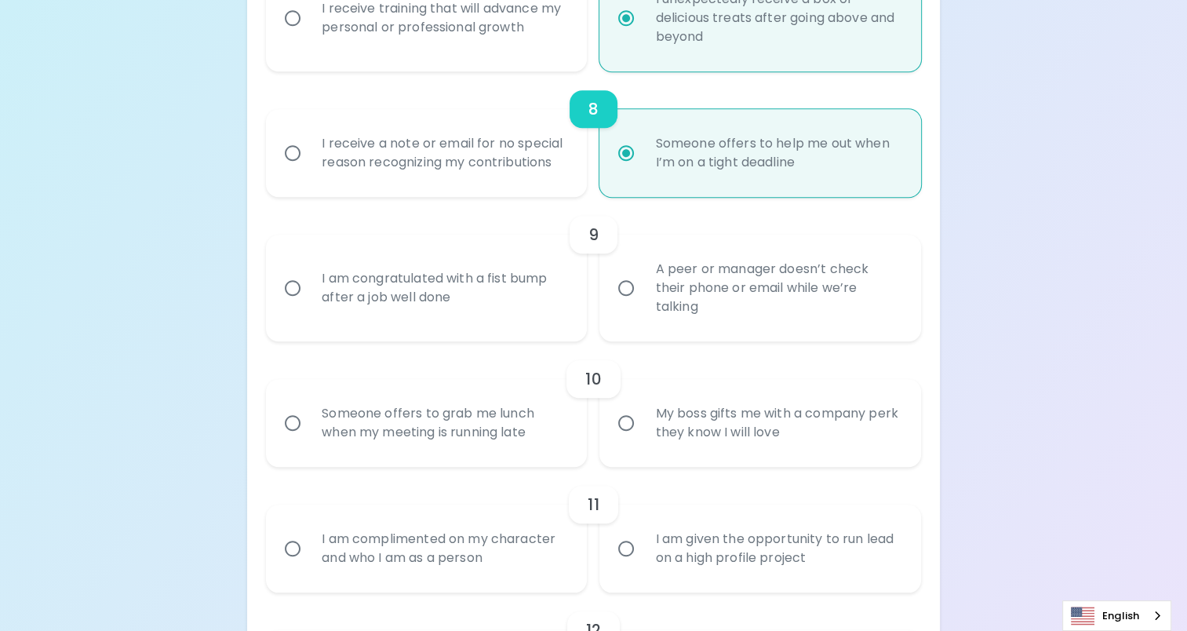
radio input "false"
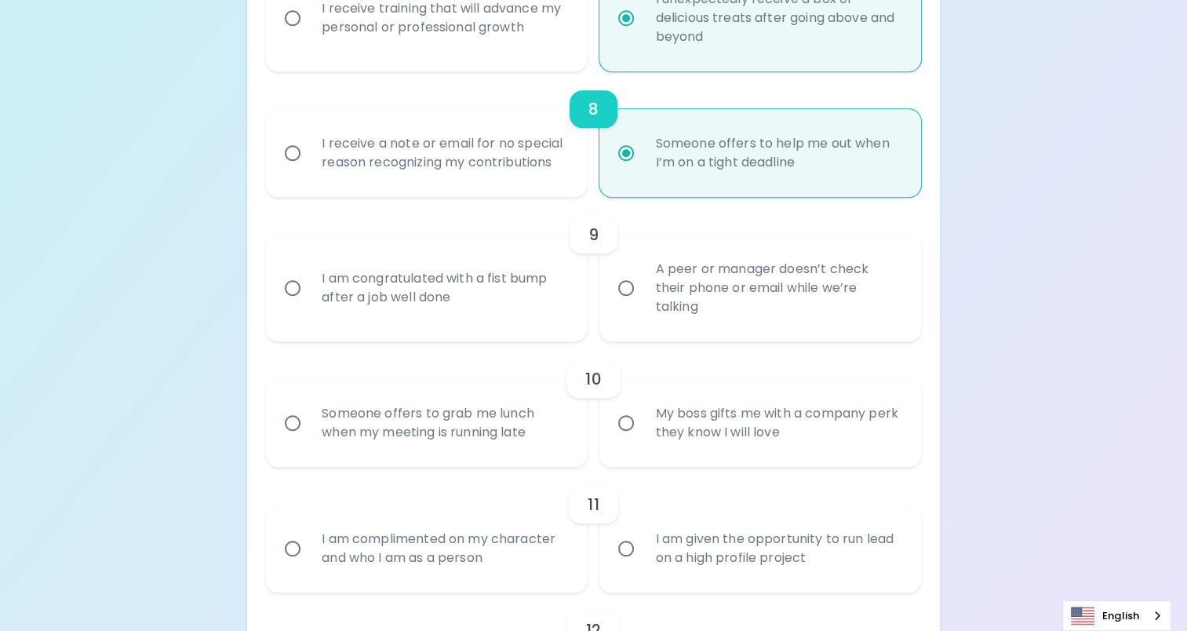
radio input "false"
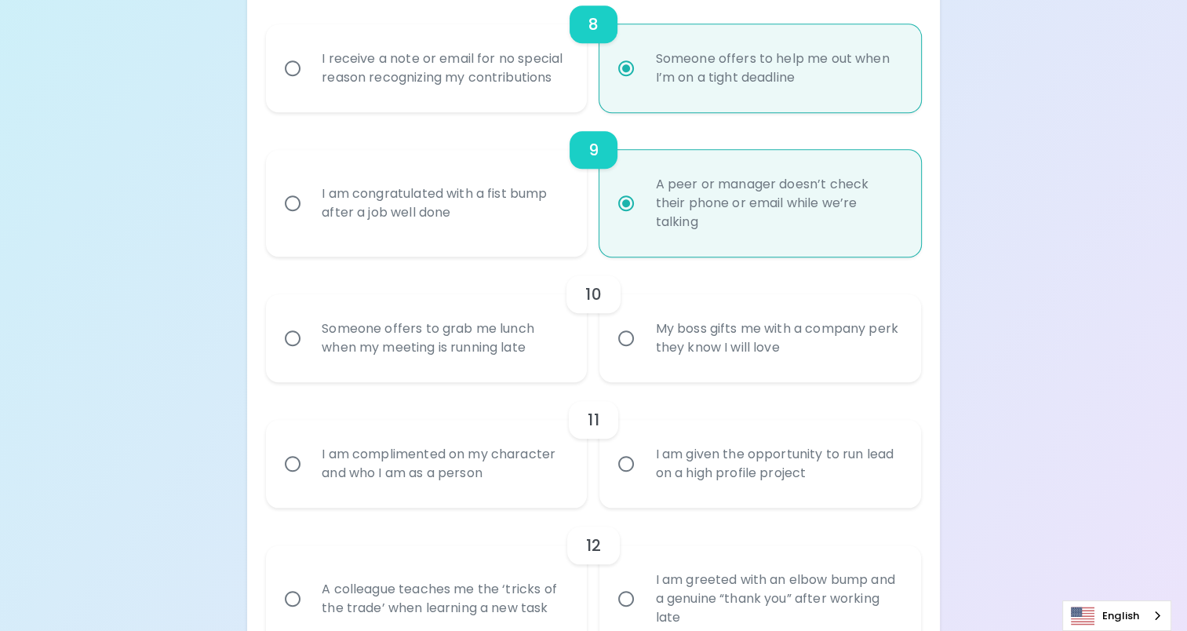
scroll to position [1324, 0]
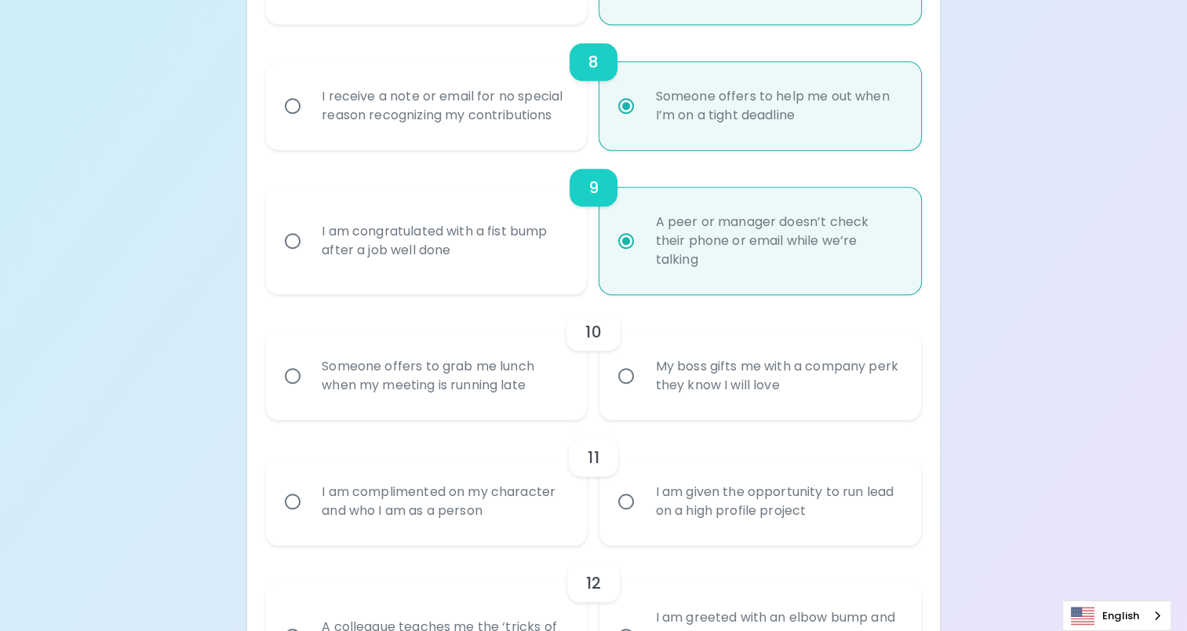
radio input "true"
click at [796, 387] on div "My boss gifts me with a company perk they know I will love" at bounding box center [776, 375] width 269 height 75
click at [642, 387] on input "My boss gifts me with a company perk they know I will love" at bounding box center [626, 375] width 33 height 33
radio input "false"
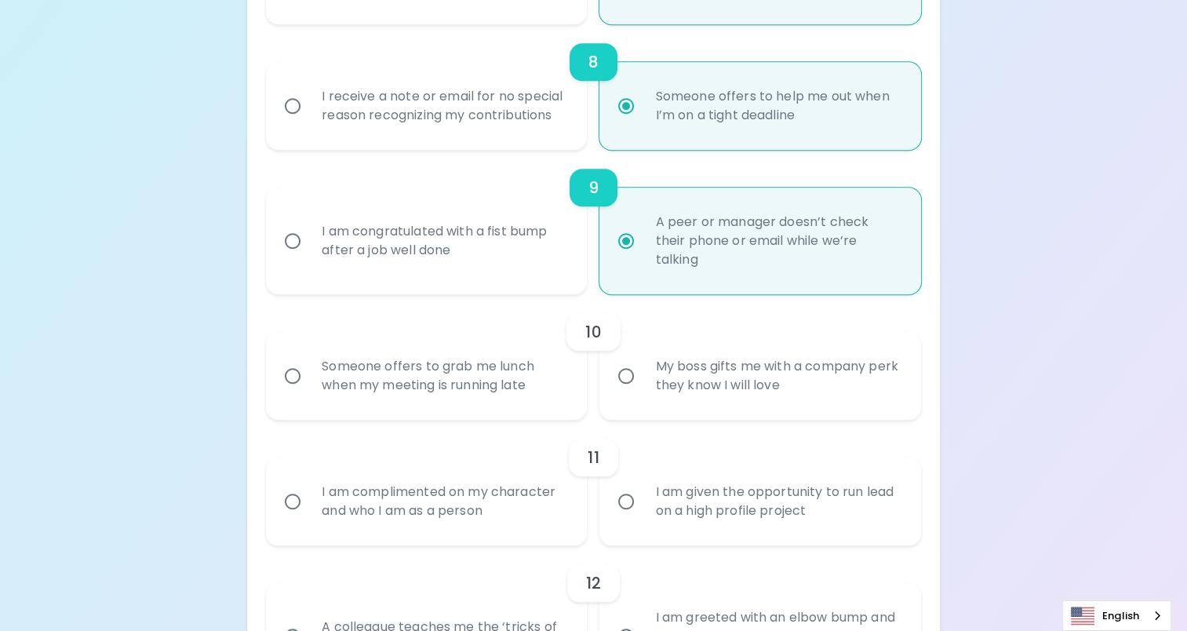
radio input "false"
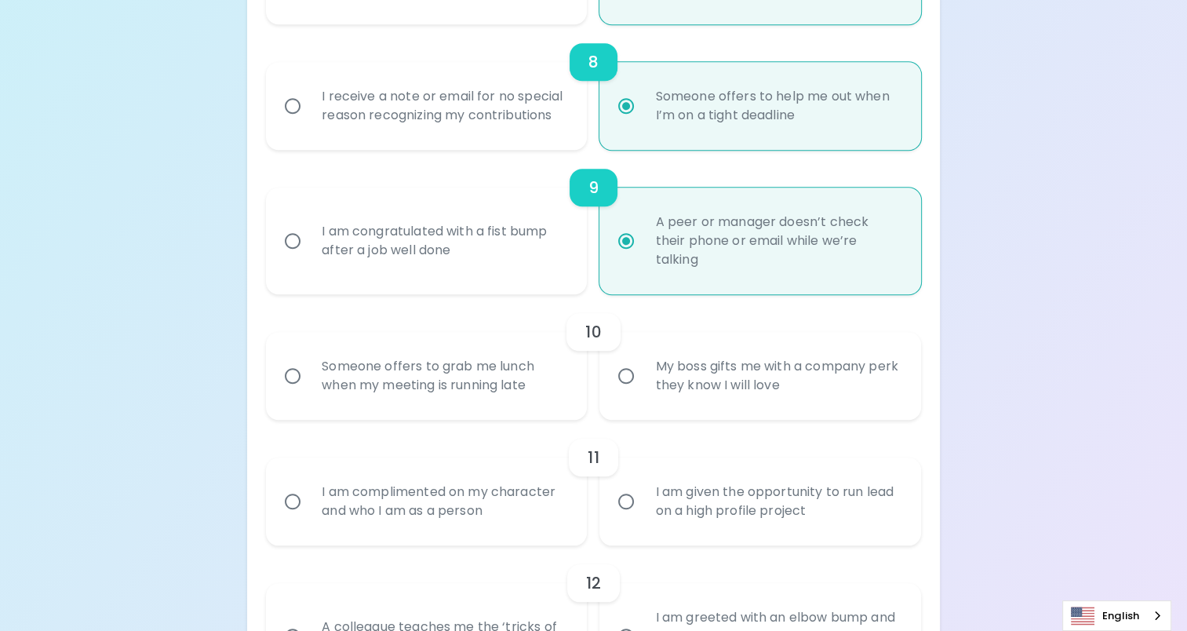
radio input "false"
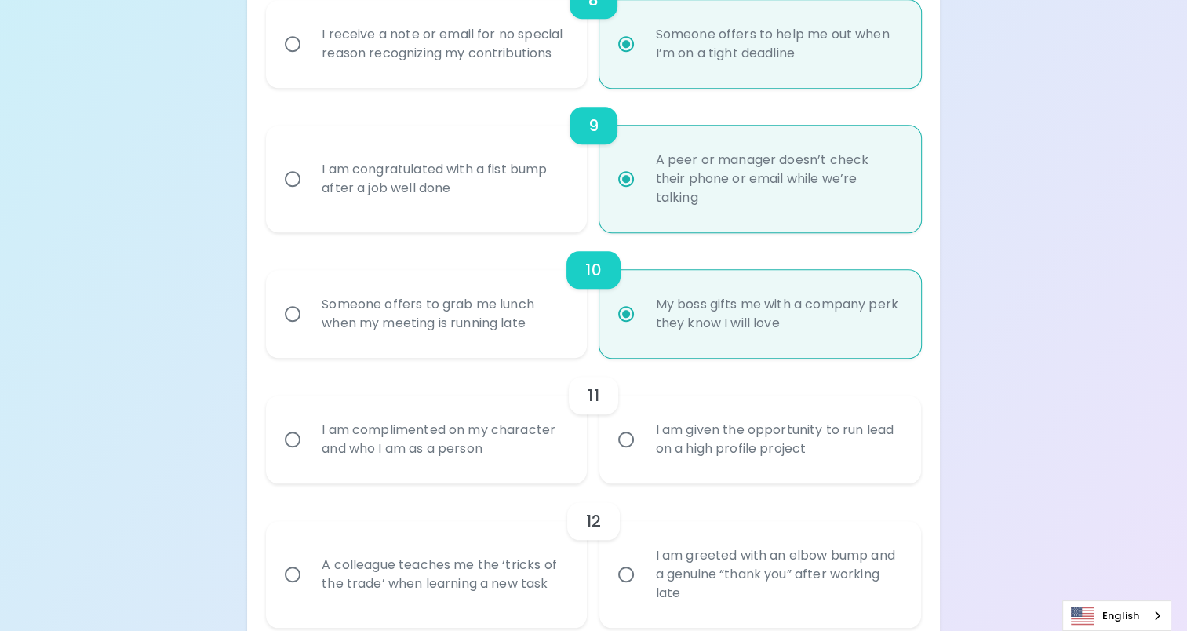
scroll to position [1450, 0]
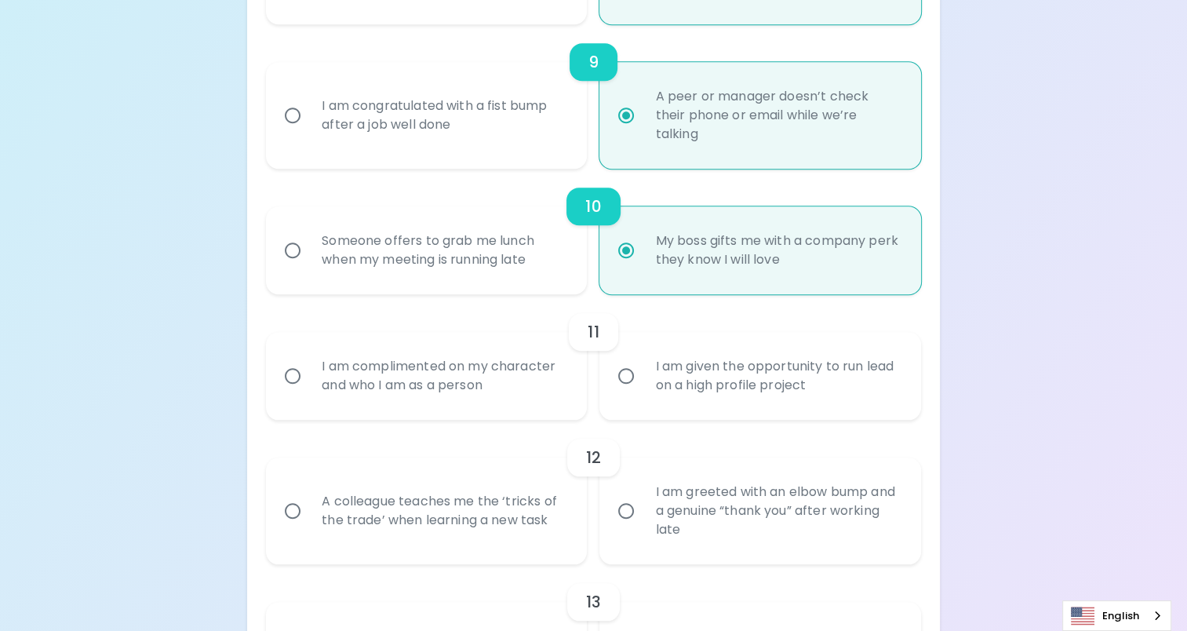
radio input "true"
click at [464, 376] on div "I am complimented on my character and who I am as a person" at bounding box center [443, 375] width 269 height 75
click at [309, 376] on input "I am complimented on my character and who I am as a person" at bounding box center [292, 375] width 33 height 33
radio input "false"
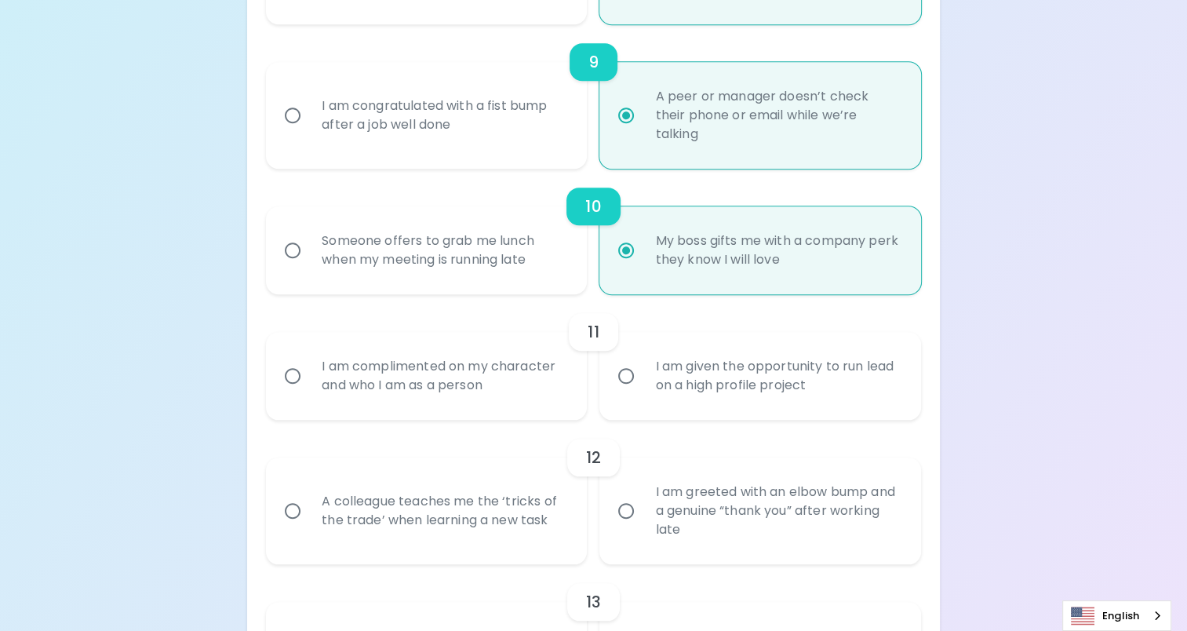
radio input "false"
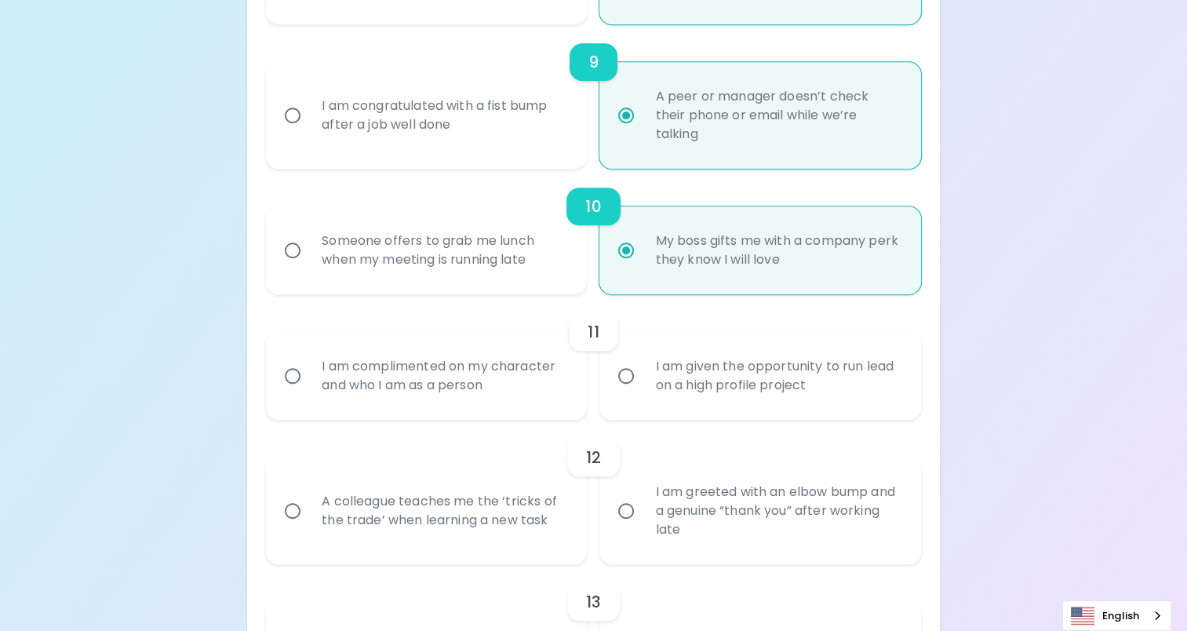
radio input "false"
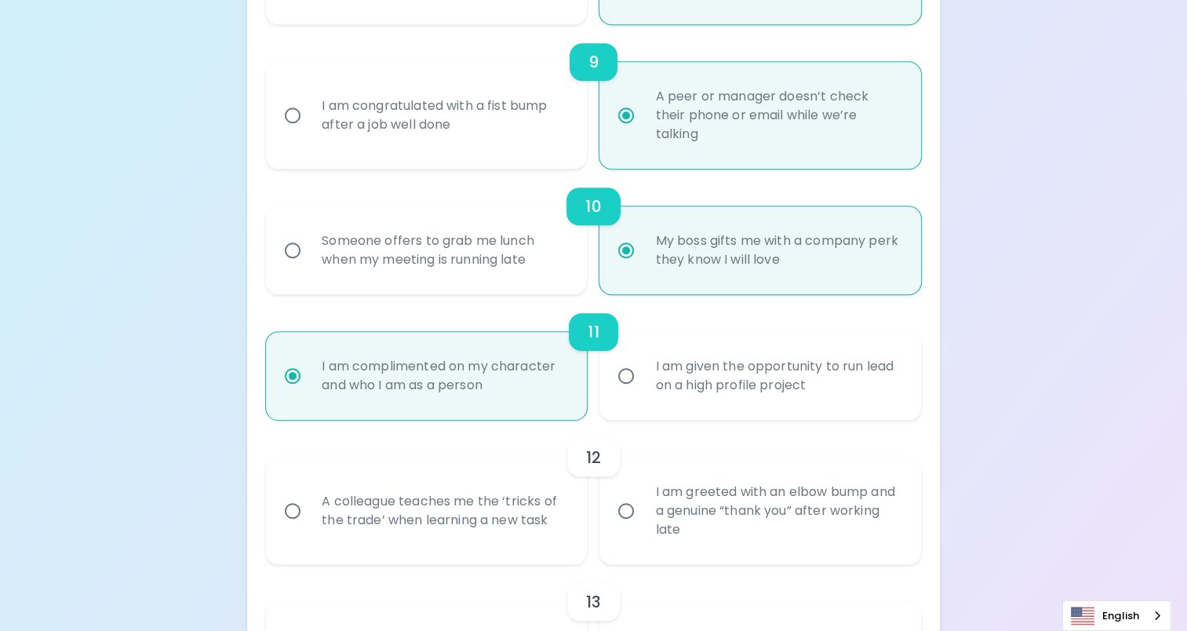
scroll to position [1575, 0]
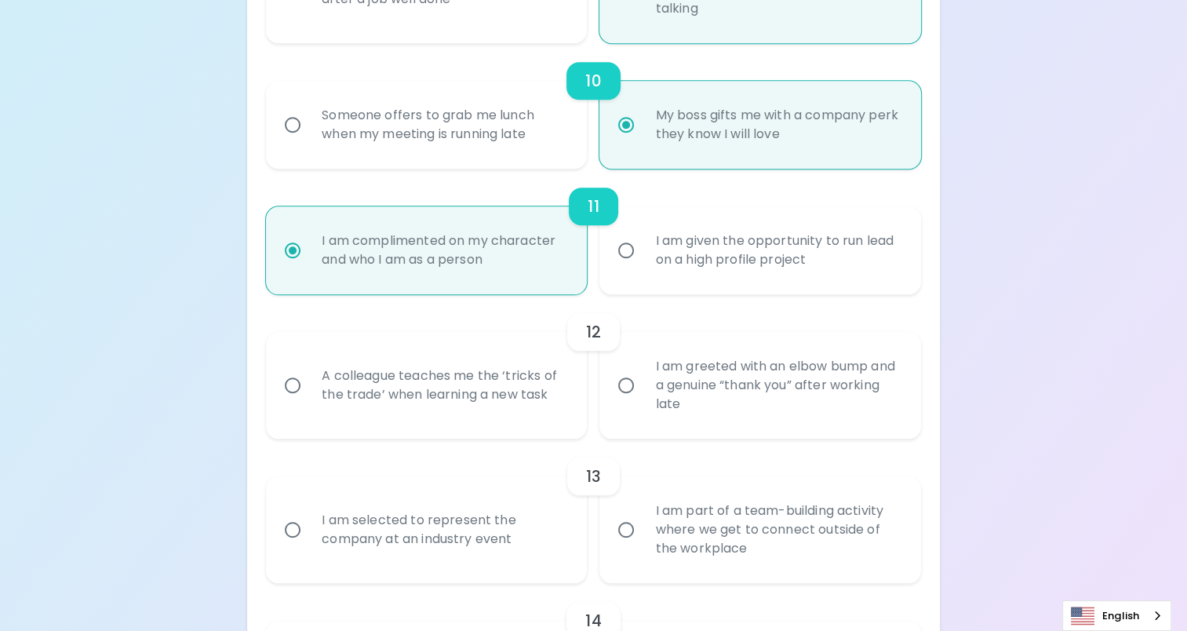
radio input "true"
click at [417, 401] on div "A colleague teaches me the ‘tricks of the trade’ when learning a new task" at bounding box center [443, 385] width 269 height 75
click at [309, 401] on input "A colleague teaches me the ‘tricks of the trade’ when learning a new task" at bounding box center [292, 385] width 33 height 33
radio input "false"
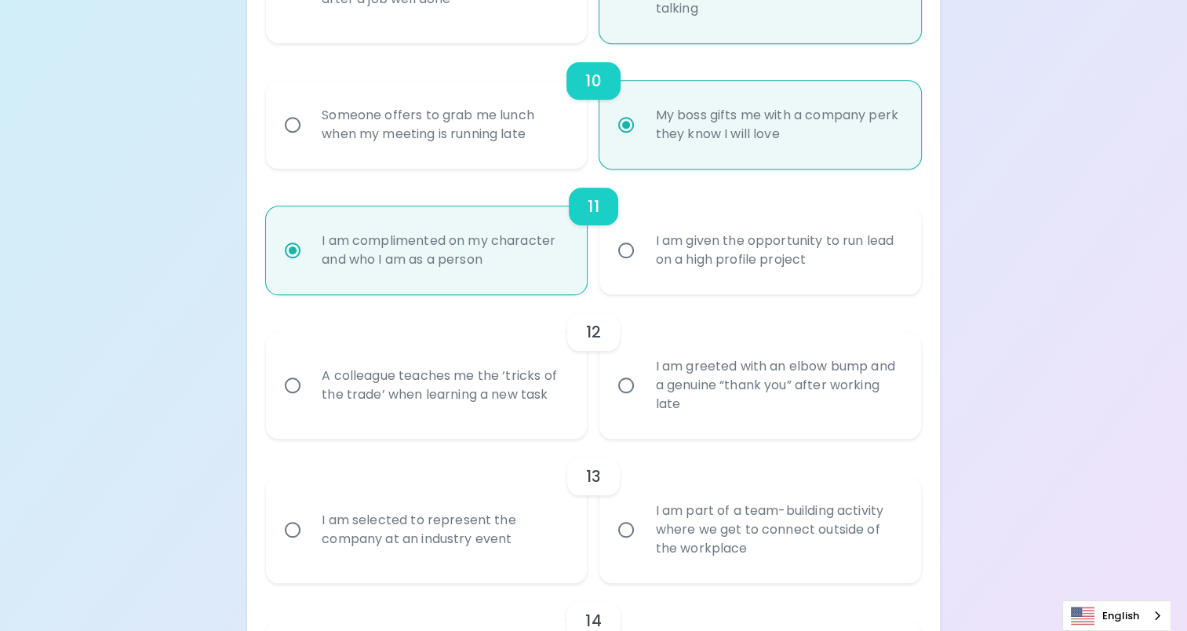
radio input "false"
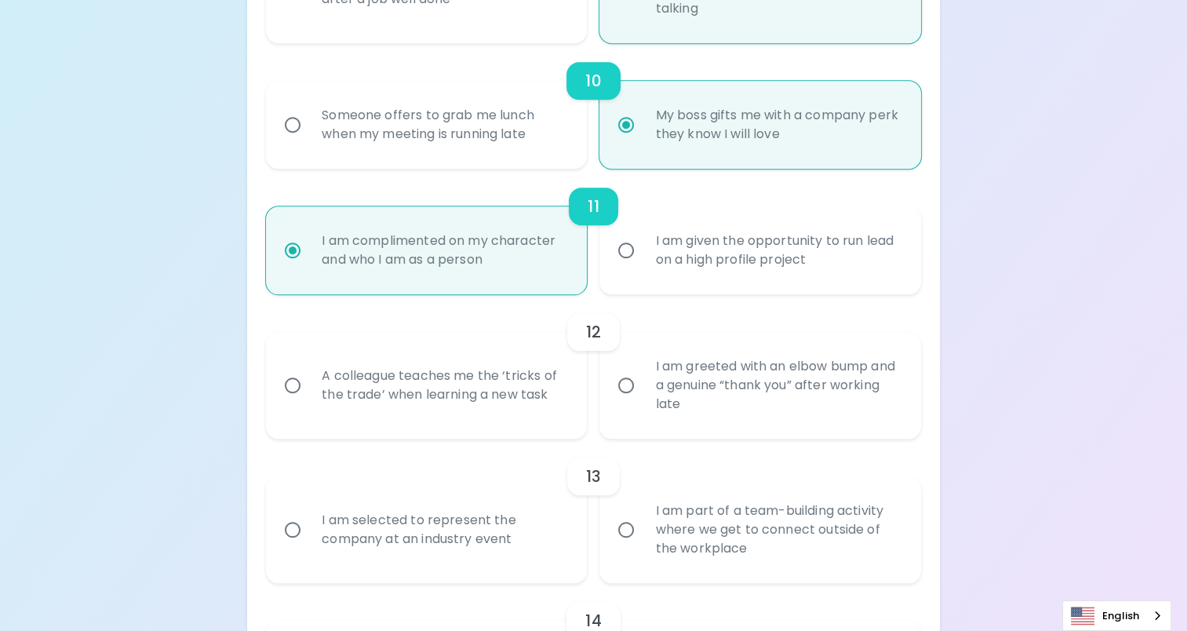
radio input "false"
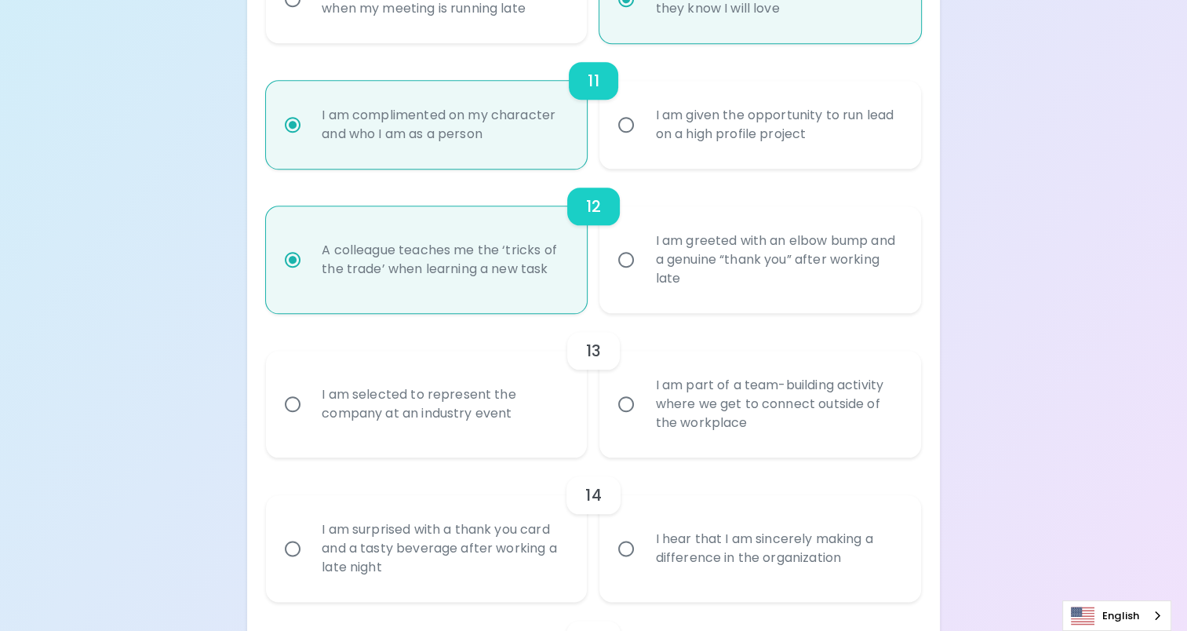
scroll to position [1779, 0]
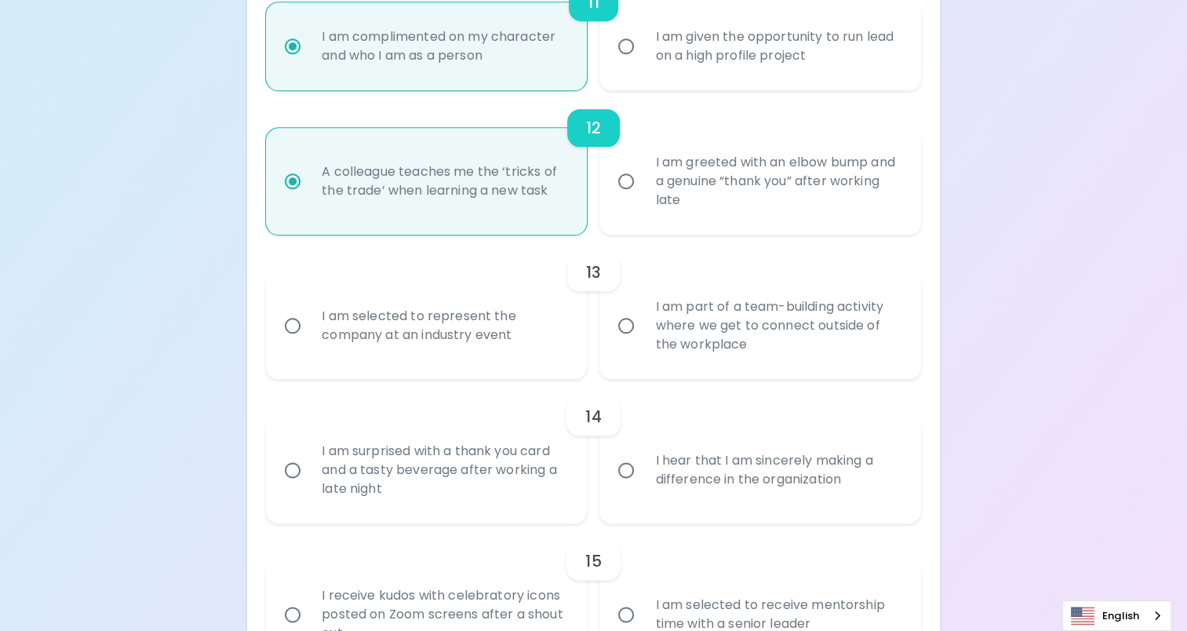
radio input "true"
click at [489, 330] on div "I am selected to represent the company at an industry event" at bounding box center [443, 325] width 269 height 75
click at [309, 330] on input "I am selected to represent the company at an industry event" at bounding box center [292, 325] width 33 height 33
radio input "false"
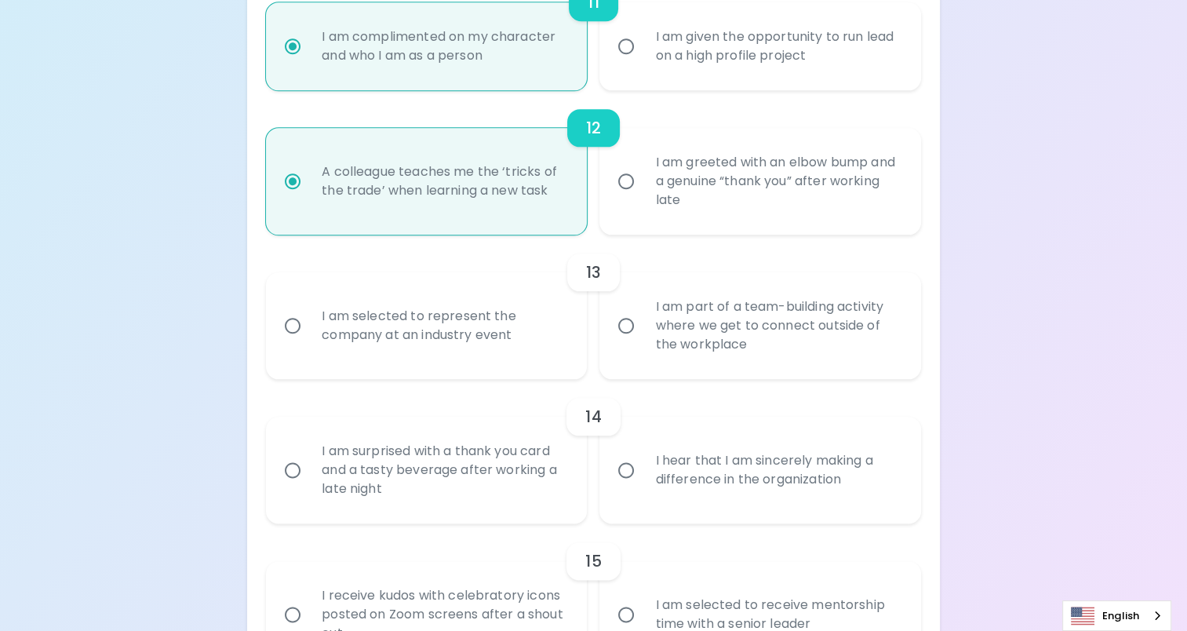
radio input "false"
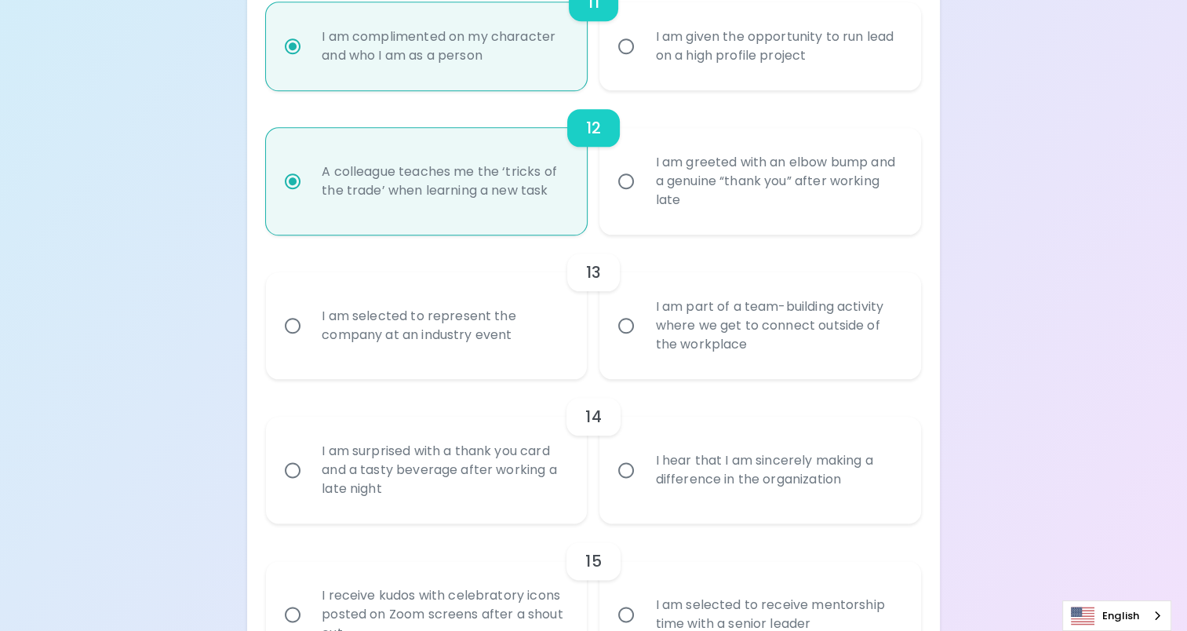
radio input "false"
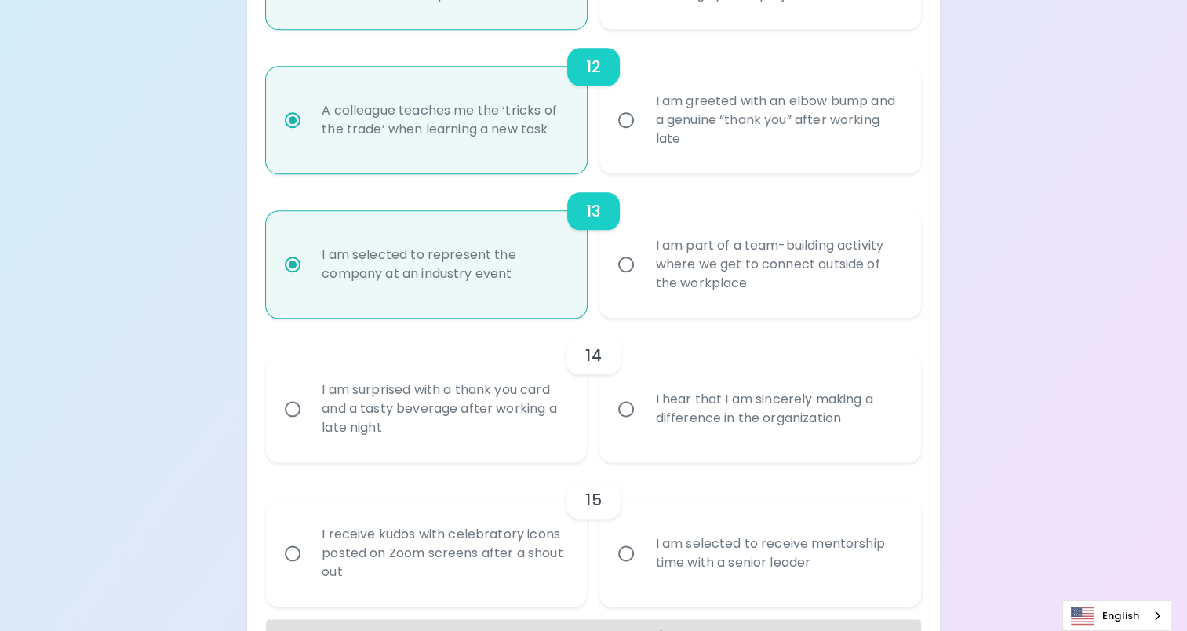
scroll to position [1892, 0]
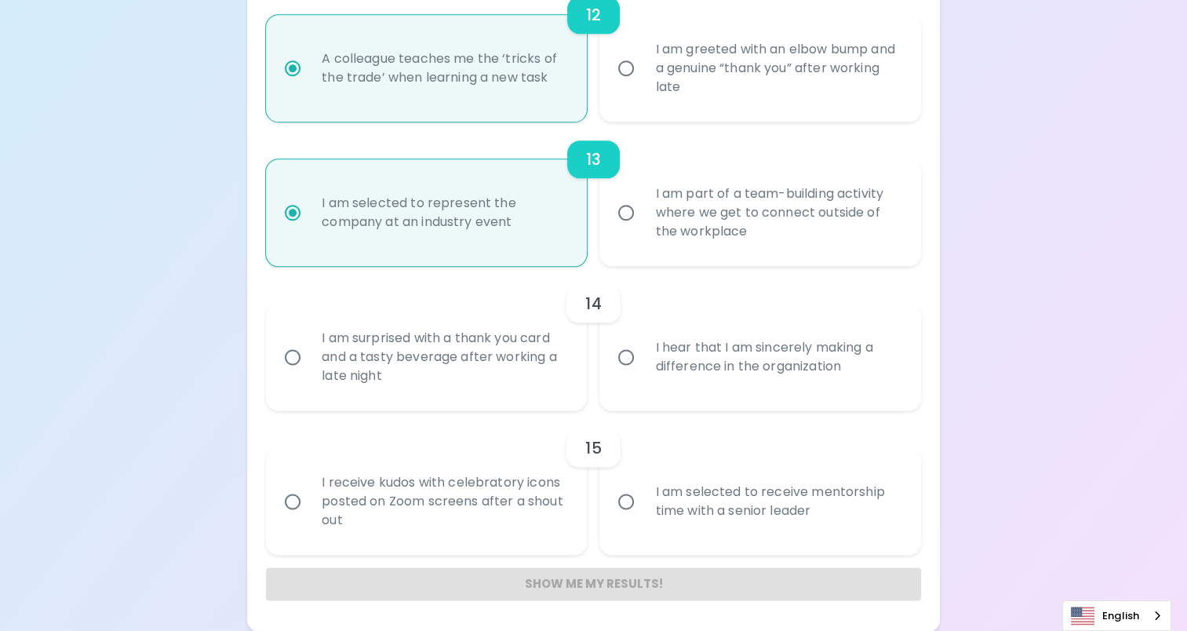
radio input "true"
click at [670, 375] on div "I hear that I am sincerely making a difference in the organization" at bounding box center [776, 356] width 269 height 75
click at [642, 373] on input "I hear that I am sincerely making a difference in the organization" at bounding box center [626, 356] width 33 height 33
radio input "false"
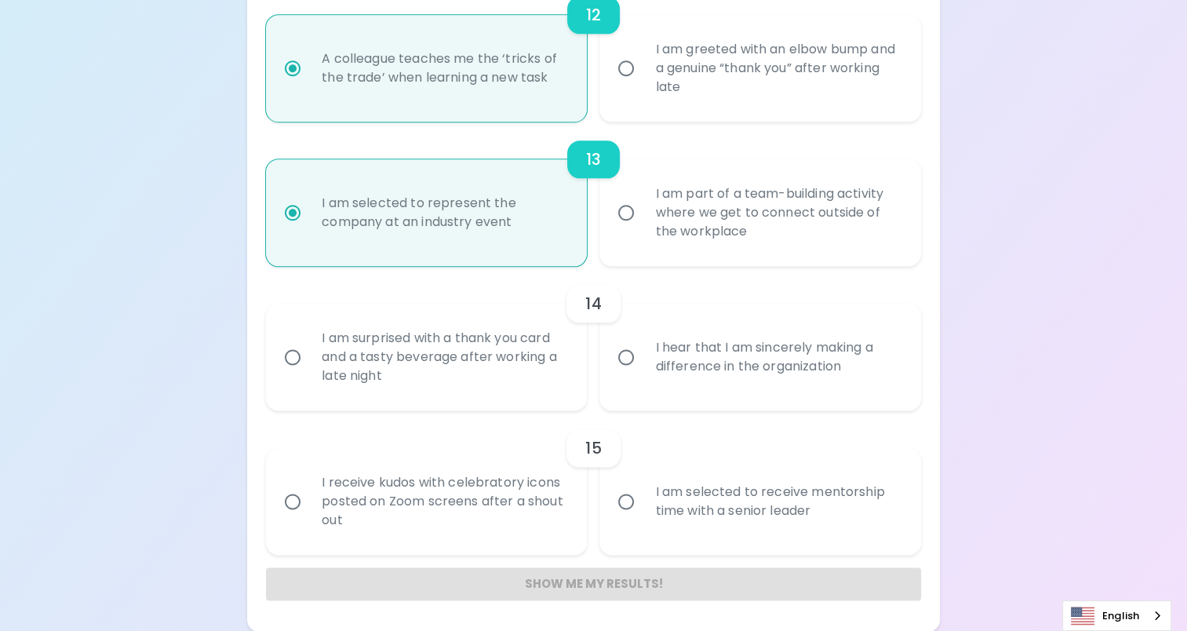
radio input "false"
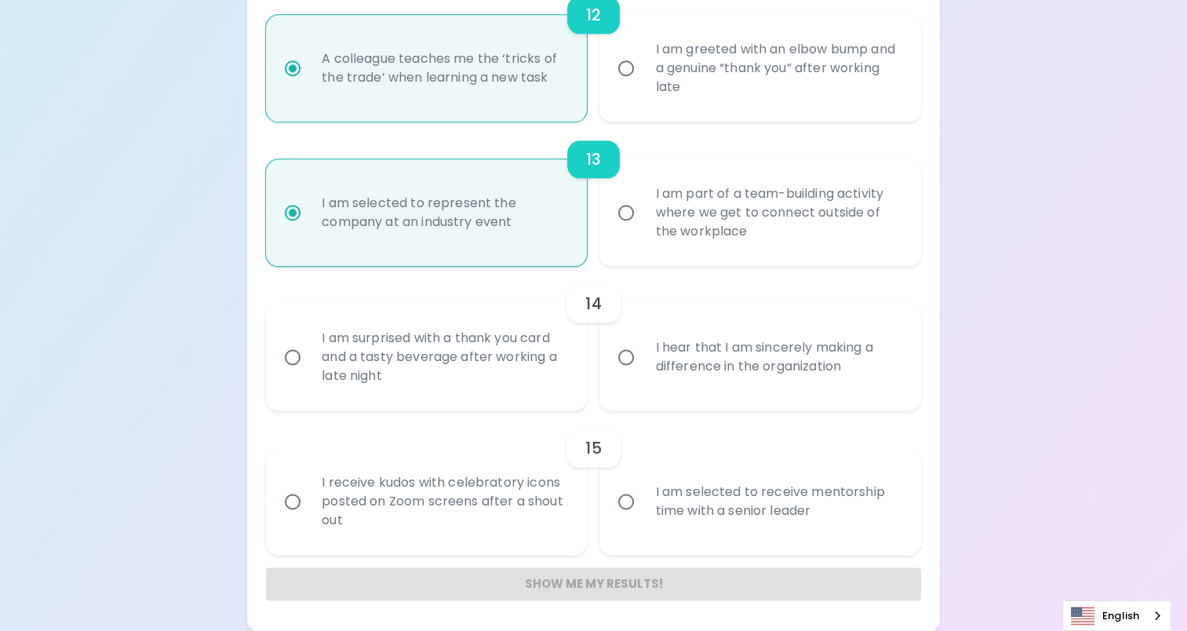
radio input "false"
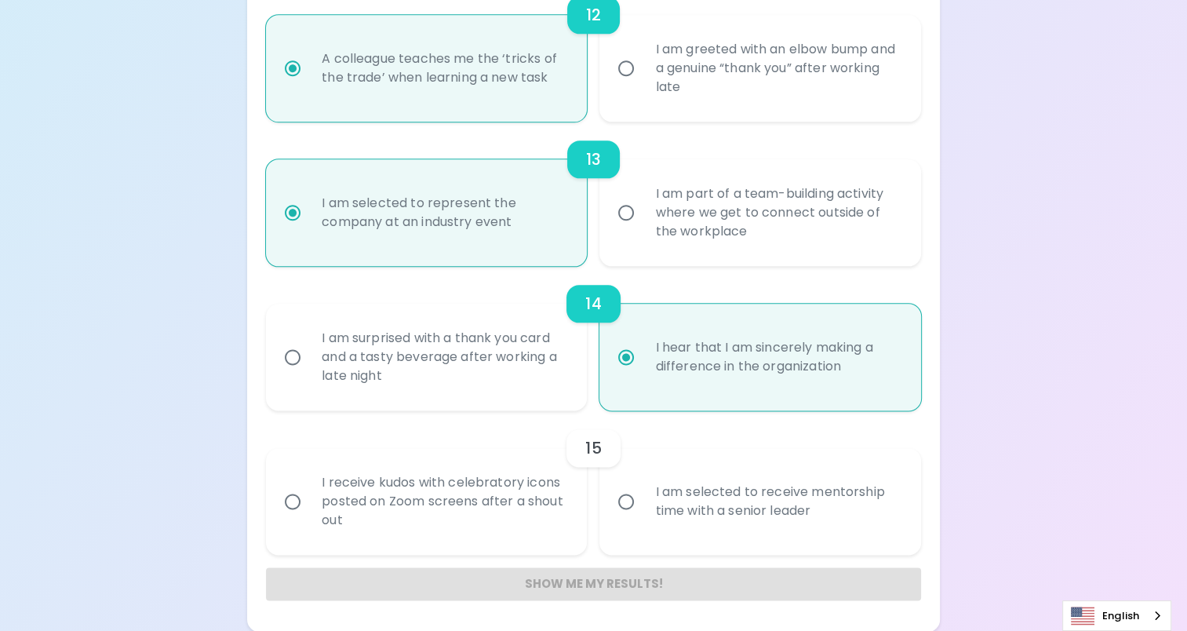
radio input "true"
click at [715, 493] on div "I am selected to receive mentorship time with a senior leader" at bounding box center [776, 501] width 269 height 75
click at [642, 493] on input "I am selected to receive mentorship time with a senior leader" at bounding box center [626, 501] width 33 height 33
radio input "false"
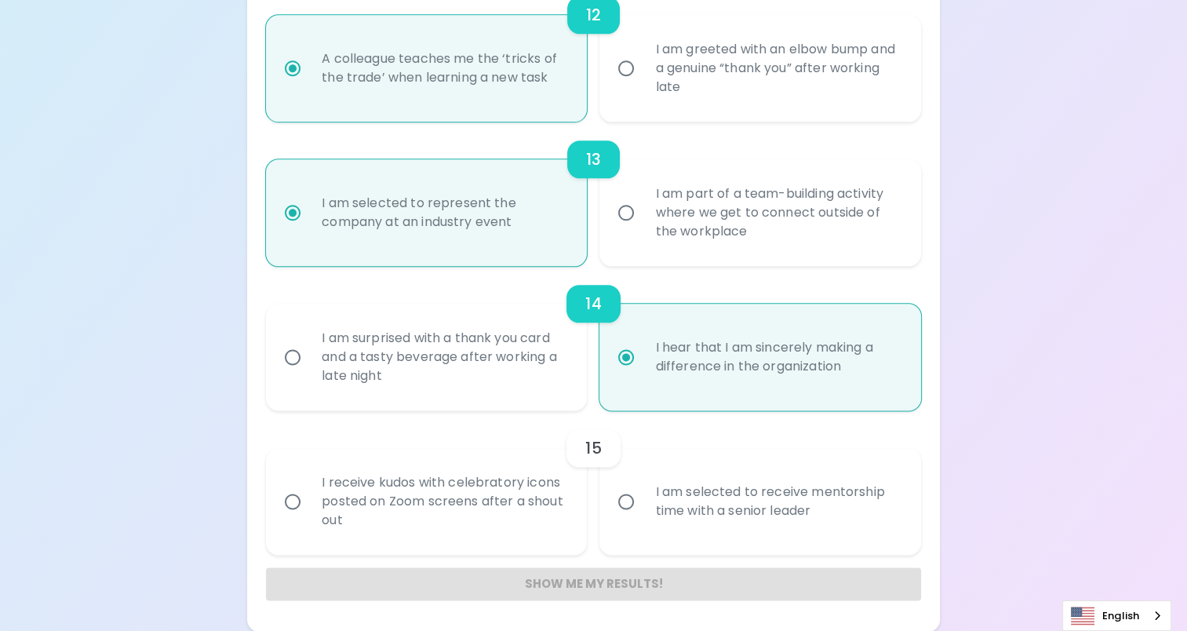
radio input "false"
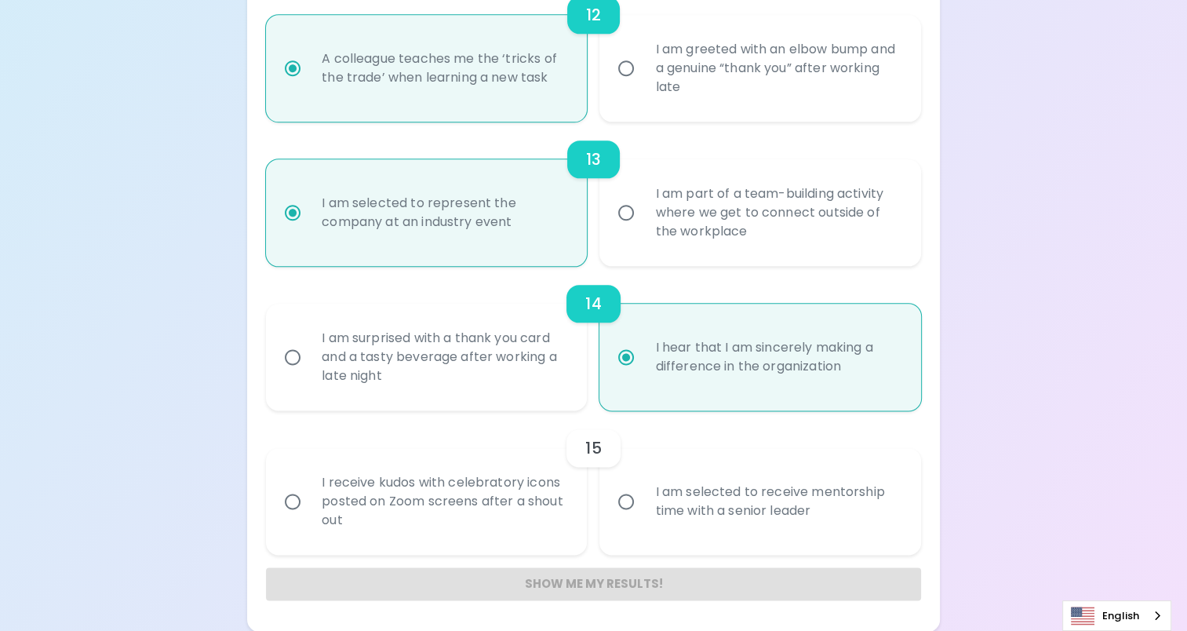
radio input "false"
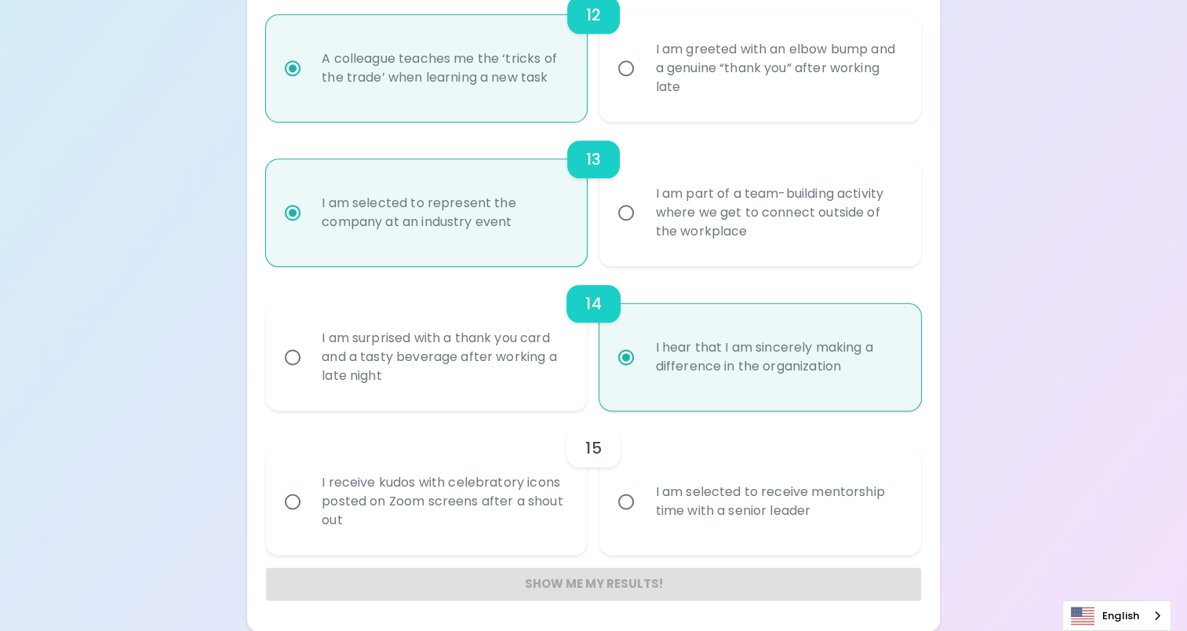
radio input "false"
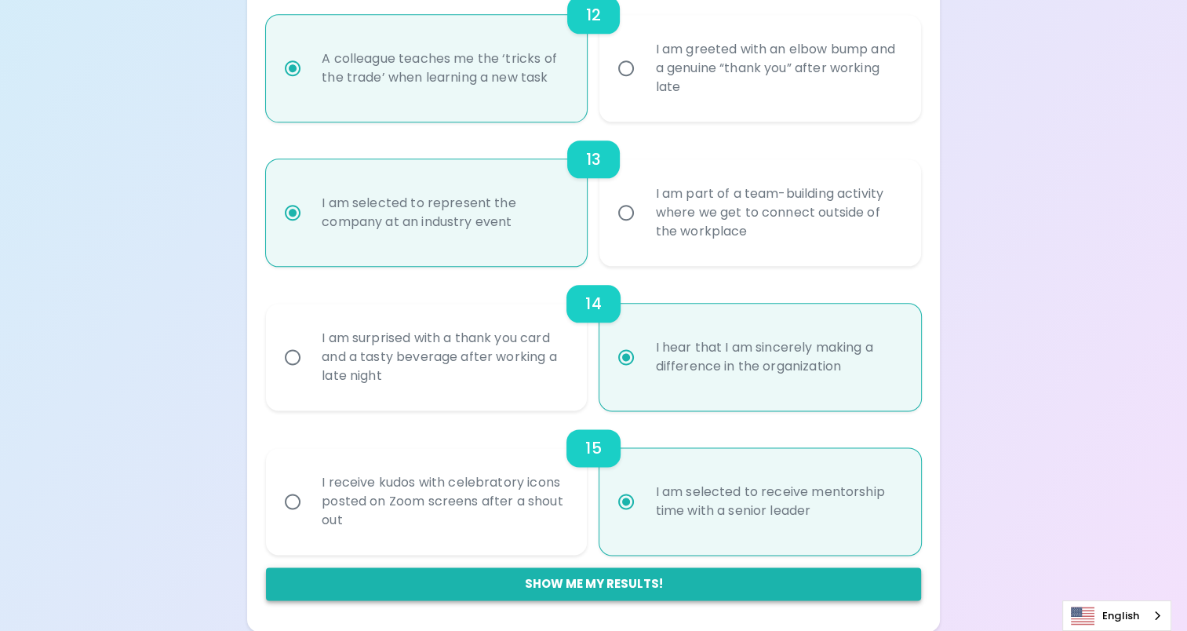
radio input "true"
click at [461, 577] on button "Show me my results!" at bounding box center [593, 583] width 655 height 33
radio input "false"
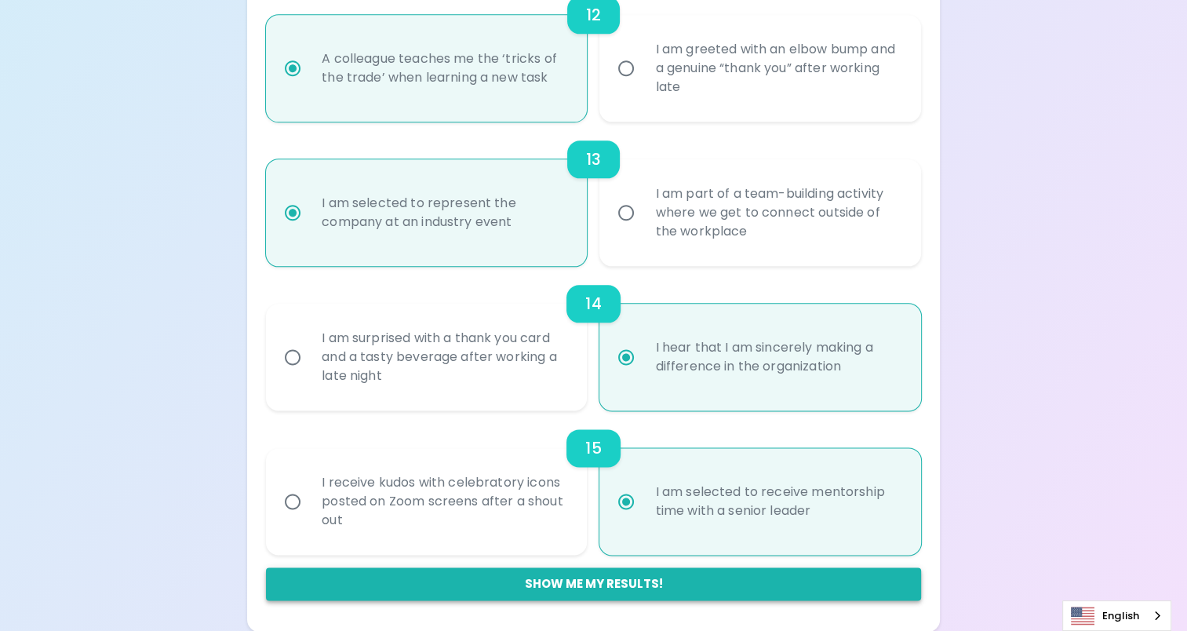
radio input "false"
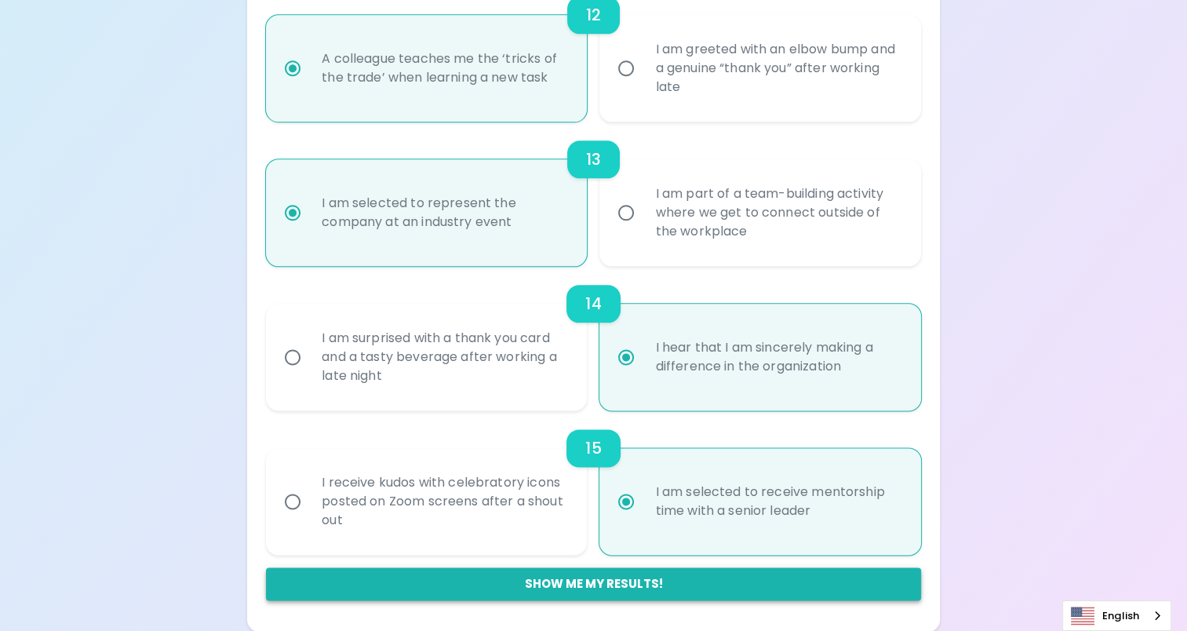
radio input "false"
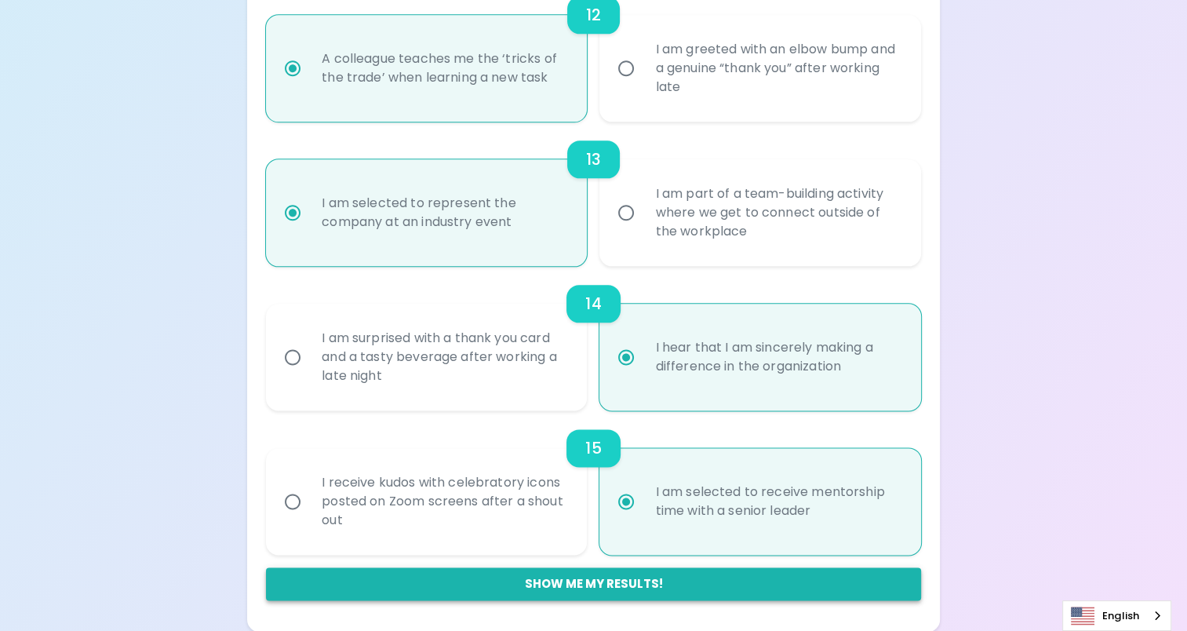
radio input "false"
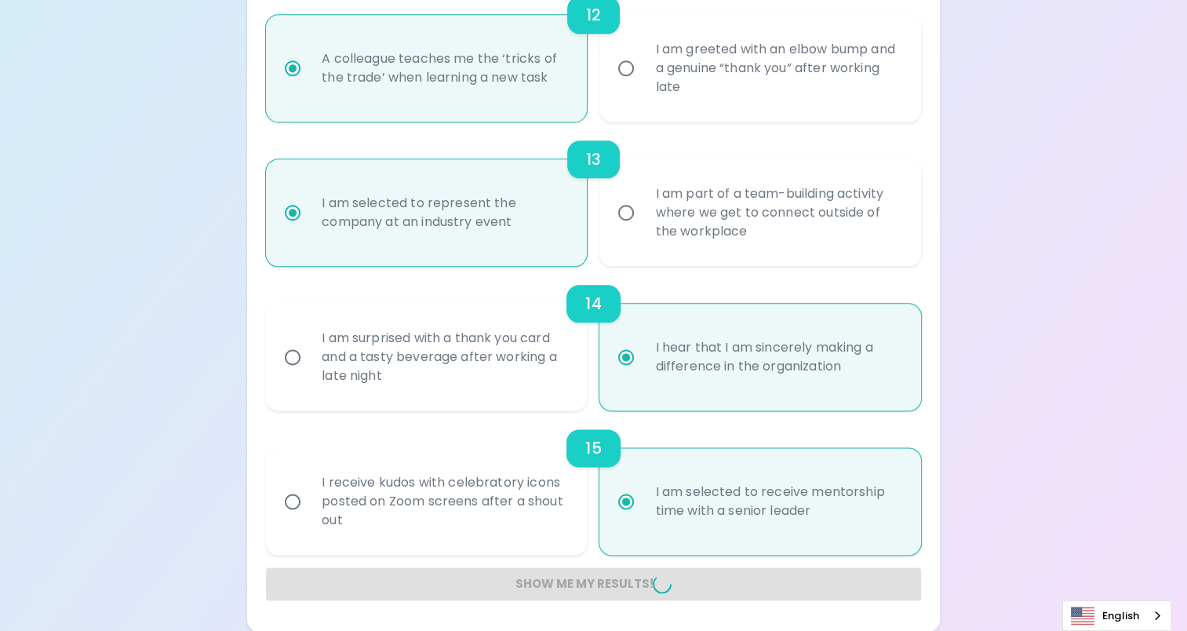
radio input "false"
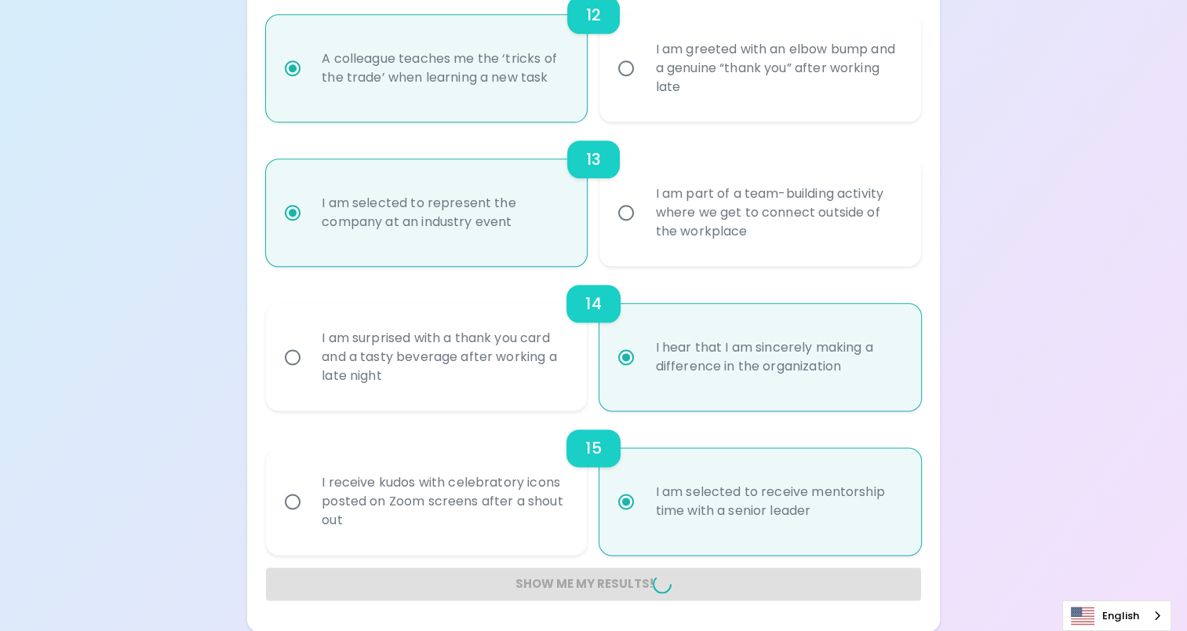
radio input "false"
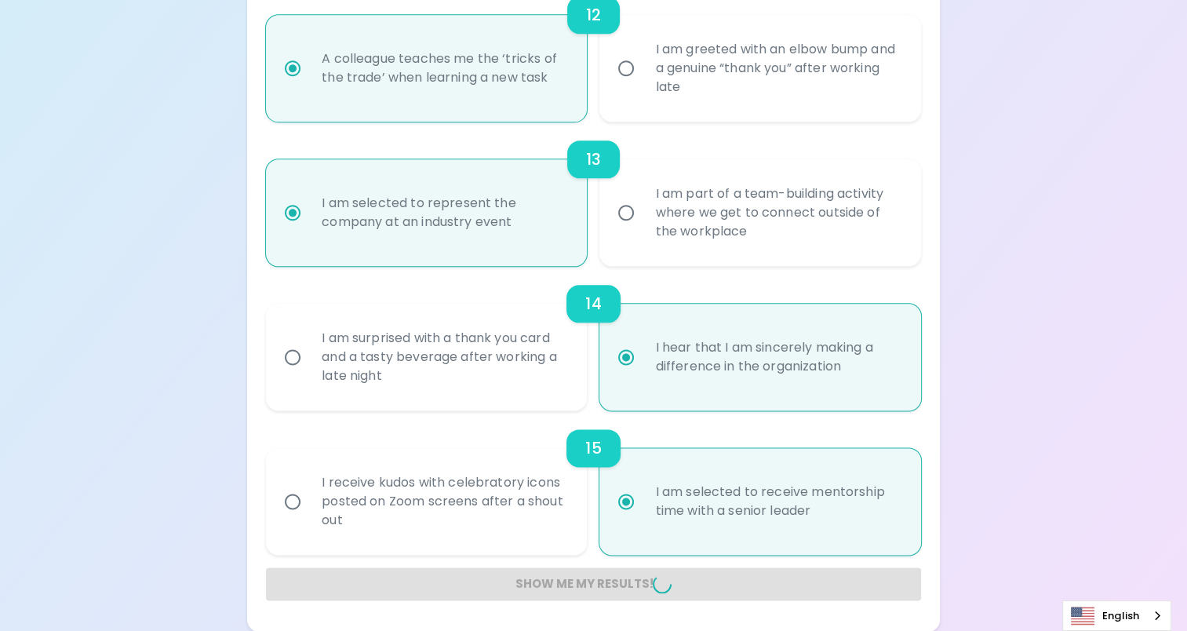
radio input "false"
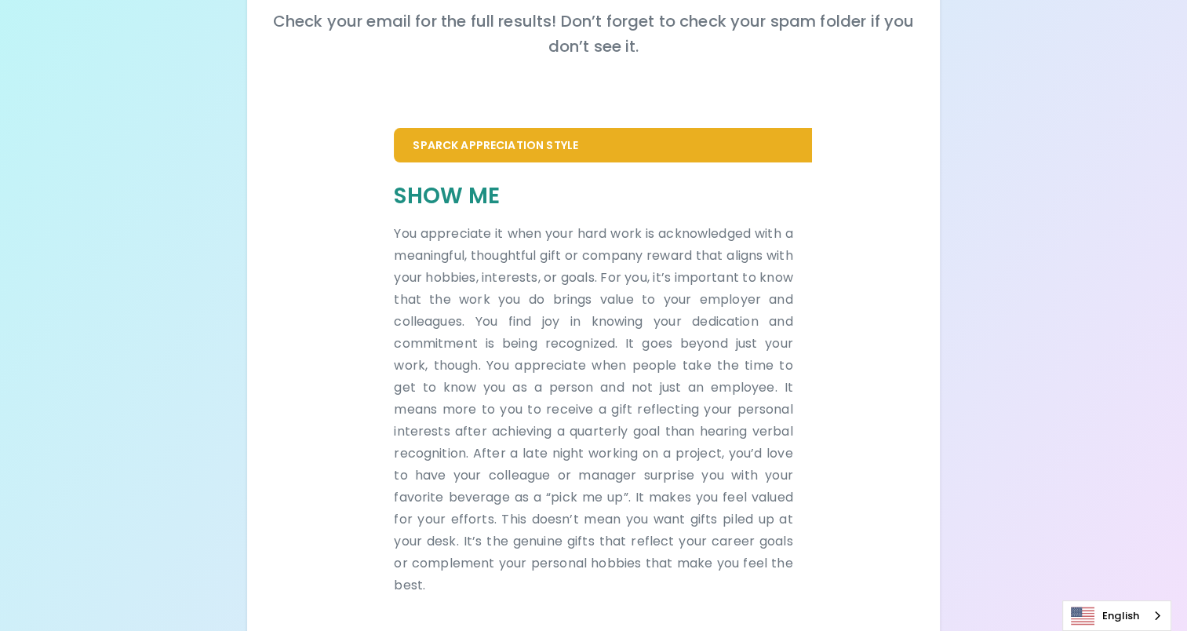
scroll to position [270, 0]
